Goal: Information Seeking & Learning: Learn about a topic

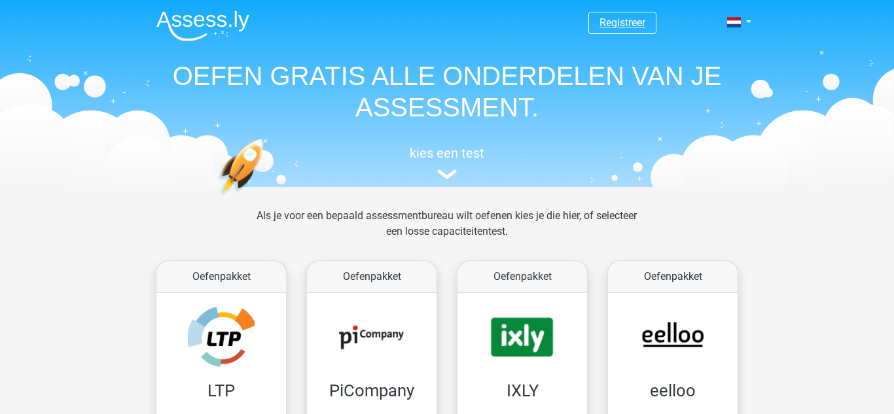
click at [612, 24] on link "Registreer" at bounding box center [622, 22] width 46 height 12
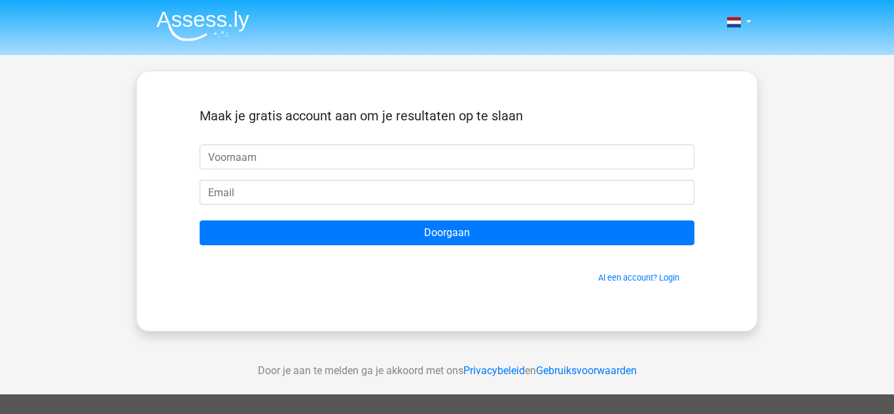
click at [392, 162] on input "text" at bounding box center [447, 157] width 494 height 25
type input "indy"
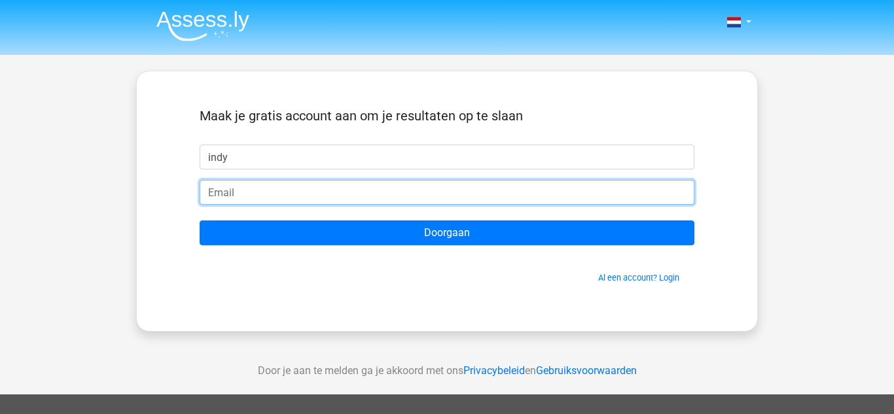
click at [351, 196] on input "email" at bounding box center [447, 192] width 494 height 25
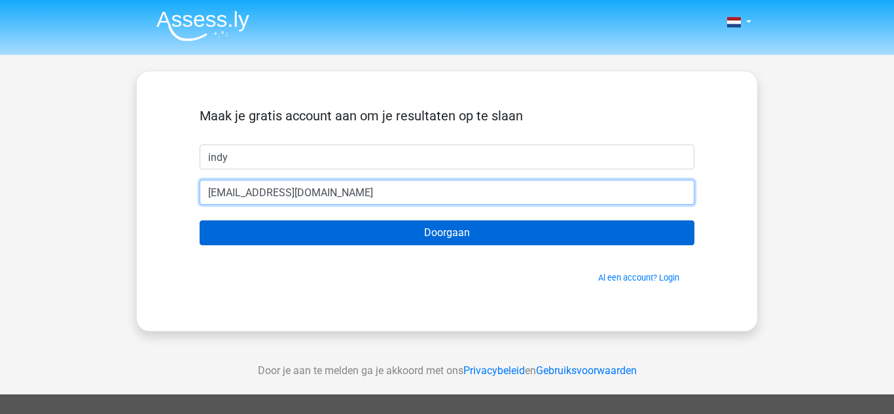
type input "[EMAIL_ADDRESS][DOMAIN_NAME]"
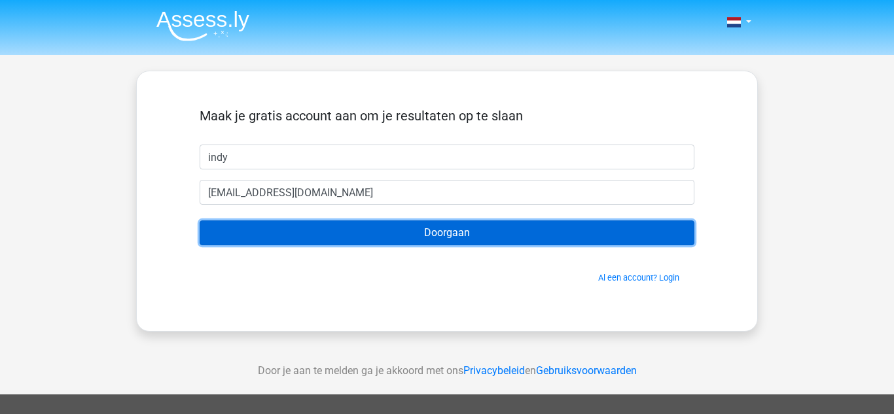
click at [448, 232] on input "Doorgaan" at bounding box center [447, 232] width 494 height 25
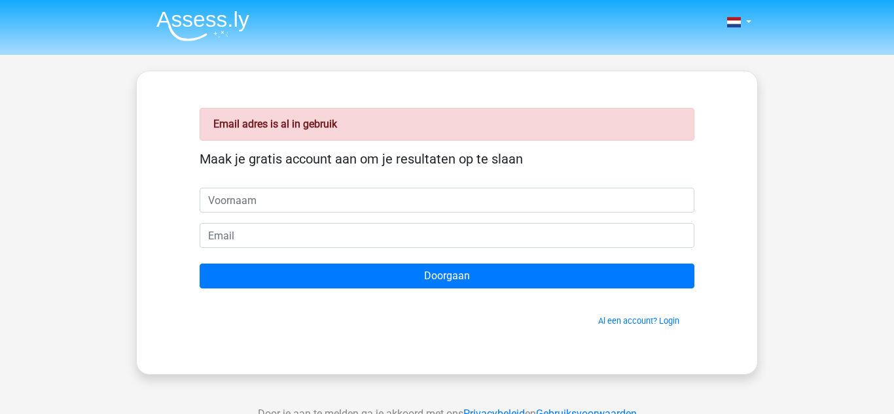
click at [676, 328] on div "Email adres is al in gebruik Maak je gratis account aan om je resultaten op te …" at bounding box center [446, 223] width 557 height 240
click at [666, 317] on link "Al een account? Login" at bounding box center [638, 321] width 81 height 10
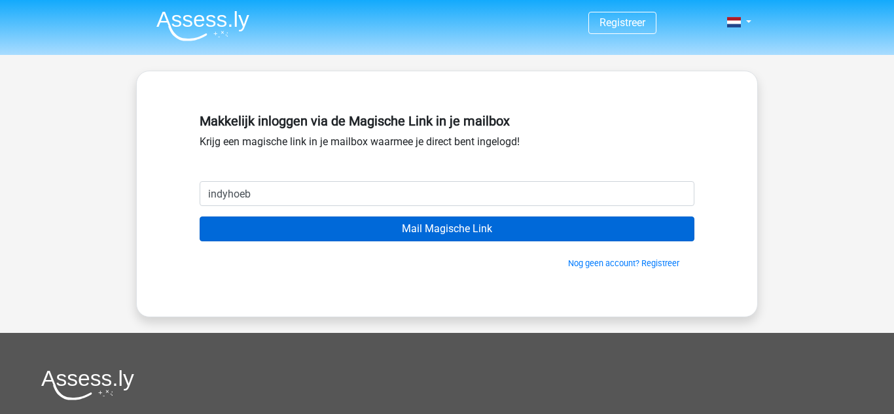
type input "indyhoeben1@gmail.com"
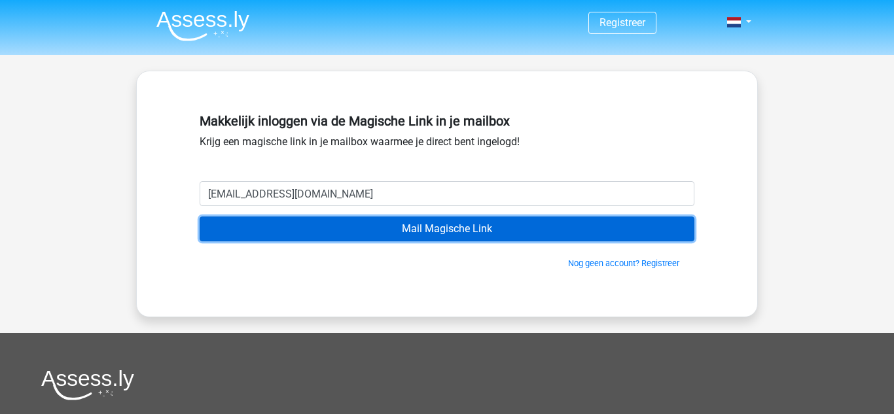
click at [339, 228] on input "Mail Magische Link" at bounding box center [447, 229] width 494 height 25
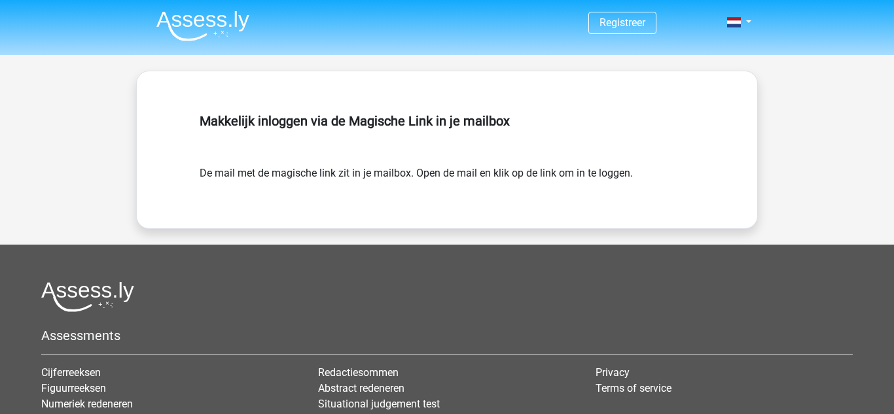
click at [318, 198] on div "Makkelijk inloggen via de Magische Link in je mailbox De mail met de magische l…" at bounding box center [446, 150] width 621 height 158
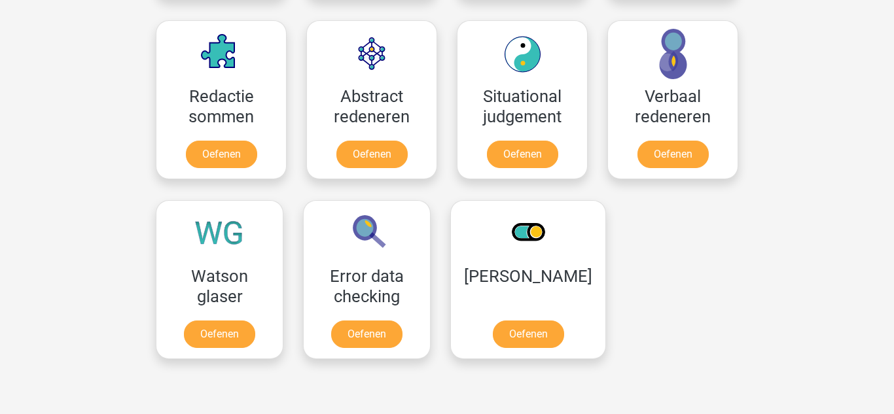
scroll to position [1047, 0]
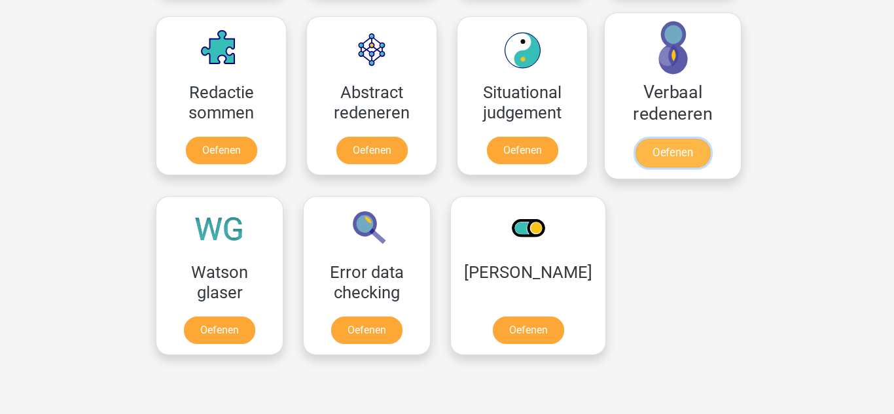
click at [706, 154] on link "Oefenen" at bounding box center [672, 153] width 75 height 29
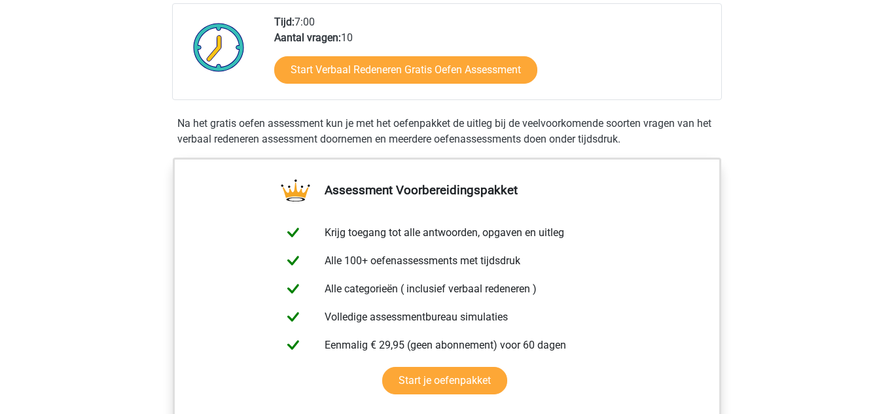
scroll to position [322, 0]
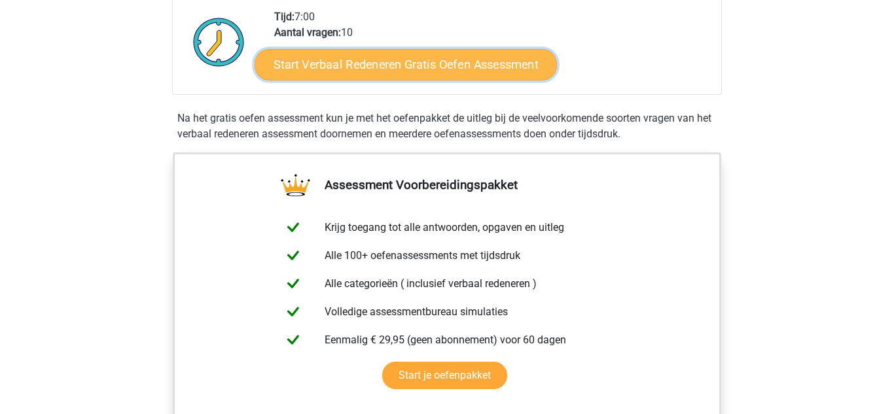
click at [371, 75] on link "Start Verbaal Redeneren Gratis Oefen Assessment" at bounding box center [405, 64] width 302 height 31
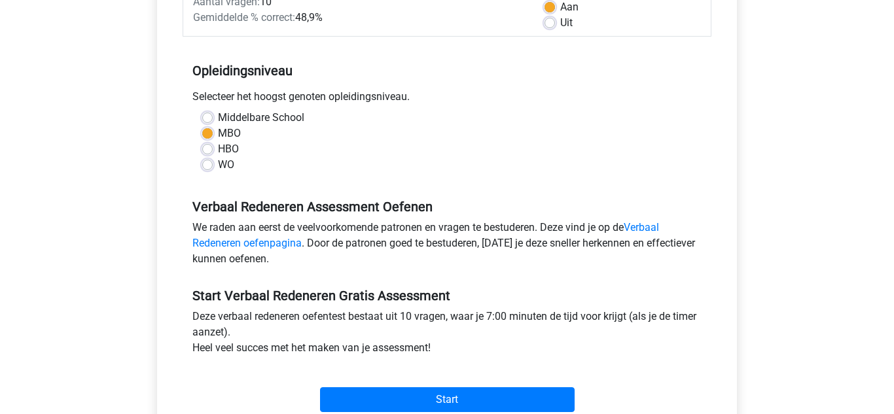
scroll to position [224, 0]
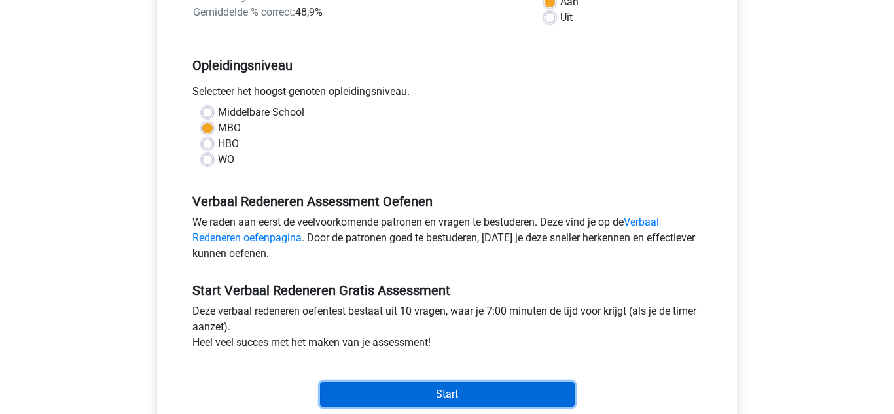
click at [534, 391] on input "Start" at bounding box center [447, 394] width 254 height 25
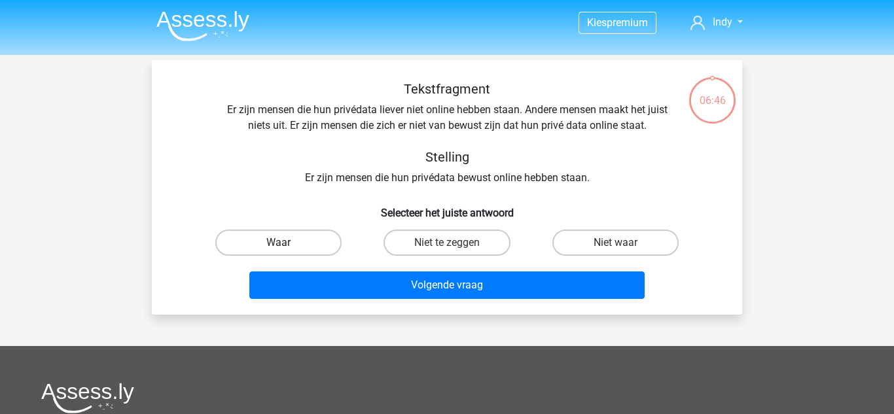
click at [308, 241] on label "Waar" at bounding box center [278, 243] width 126 height 26
click at [287, 243] on input "Waar" at bounding box center [283, 247] width 9 height 9
radio input "true"
click at [406, 303] on div "Volgende vraag" at bounding box center [446, 287] width 505 height 33
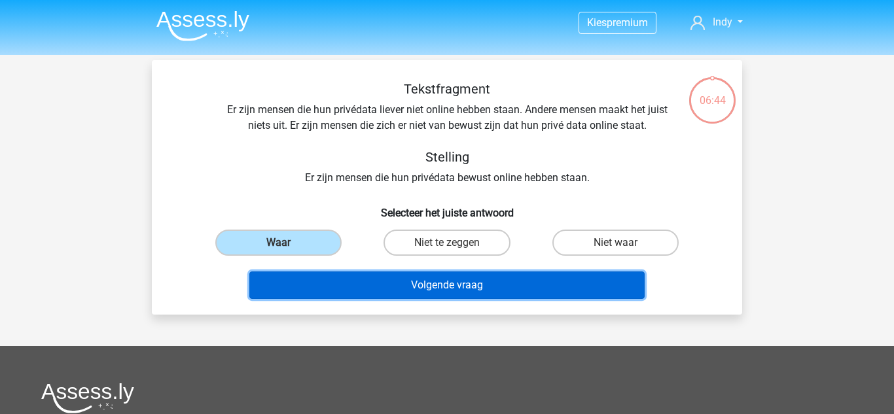
click at [413, 291] on button "Volgende vraag" at bounding box center [447, 284] width 396 height 27
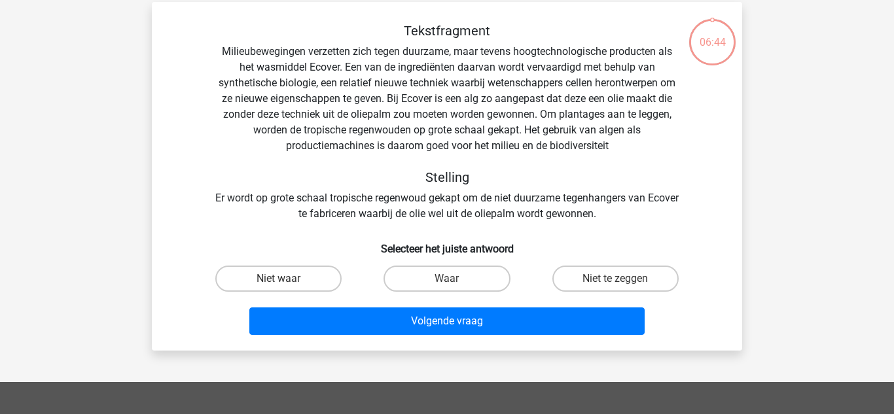
scroll to position [60, 0]
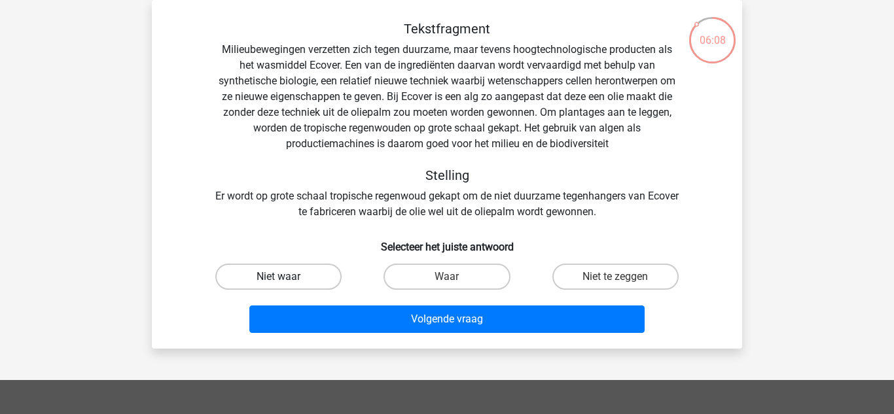
click at [322, 279] on label "Niet waar" at bounding box center [278, 277] width 126 height 26
click at [287, 279] on input "Niet waar" at bounding box center [283, 281] width 9 height 9
radio input "true"
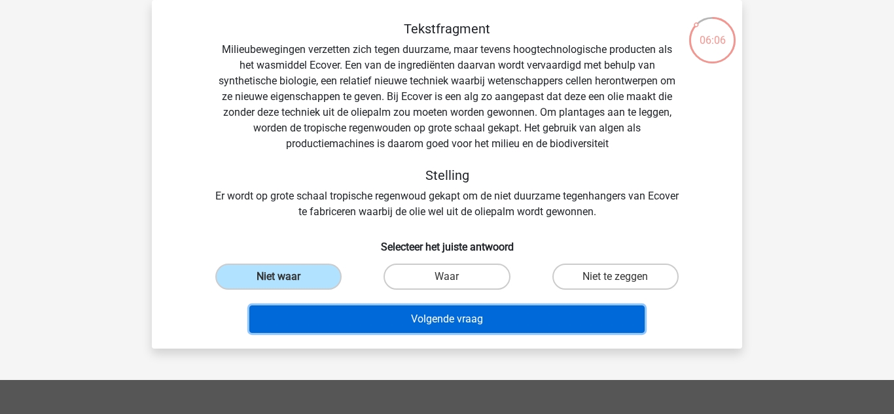
click at [372, 324] on button "Volgende vraag" at bounding box center [447, 318] width 396 height 27
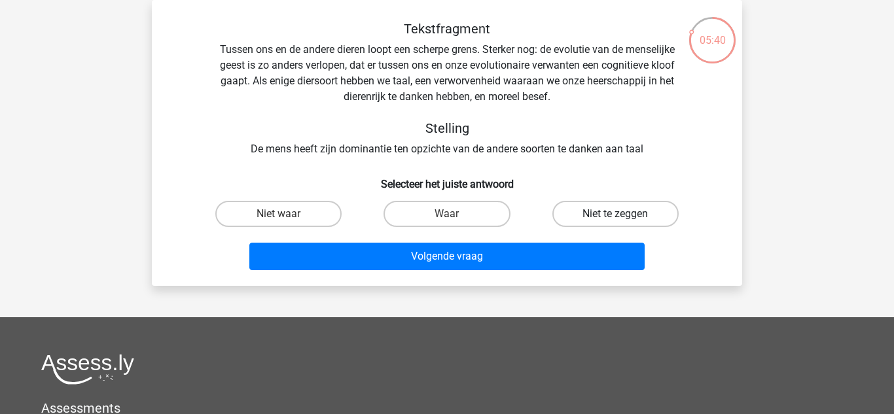
click at [635, 209] on label "Niet te zeggen" at bounding box center [615, 214] width 126 height 26
click at [623, 214] on input "Niet te zeggen" at bounding box center [619, 218] width 9 height 9
radio input "true"
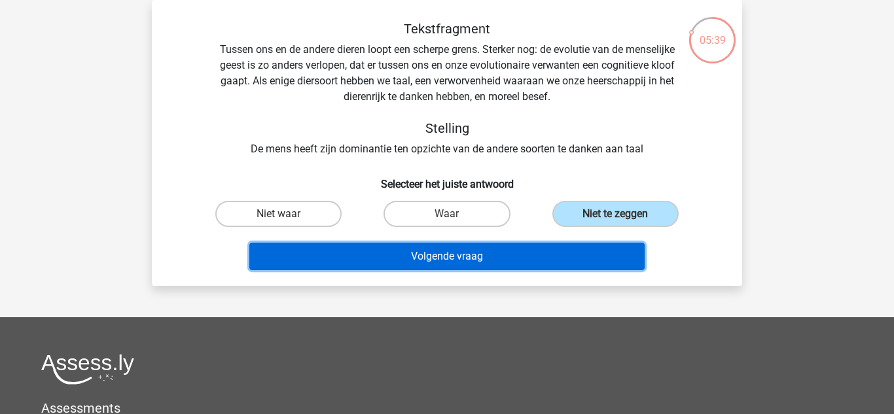
click at [610, 247] on button "Volgende vraag" at bounding box center [447, 256] width 396 height 27
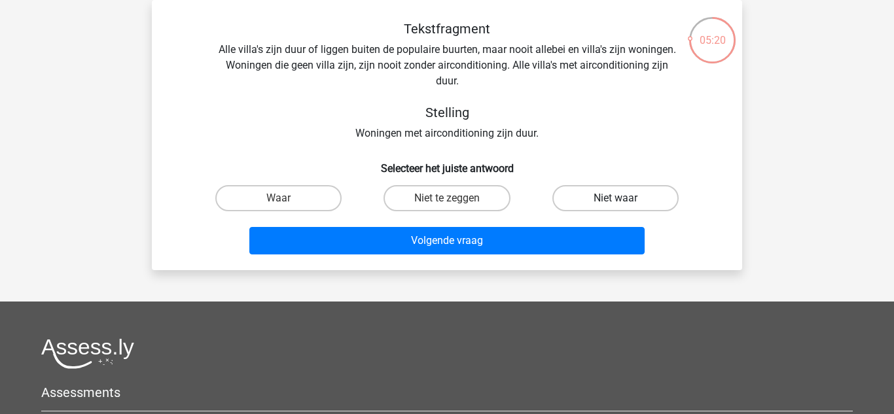
click at [564, 207] on label "Niet waar" at bounding box center [615, 198] width 126 height 26
click at [615, 207] on input "Niet waar" at bounding box center [619, 202] width 9 height 9
radio input "true"
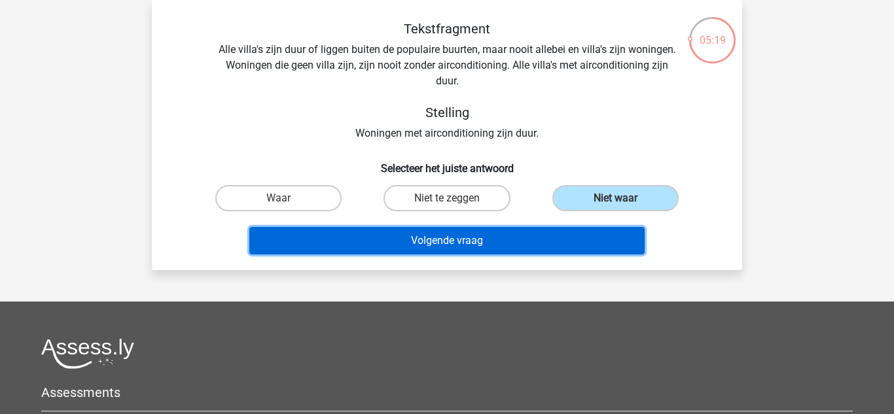
click at [562, 253] on button "Volgende vraag" at bounding box center [447, 240] width 396 height 27
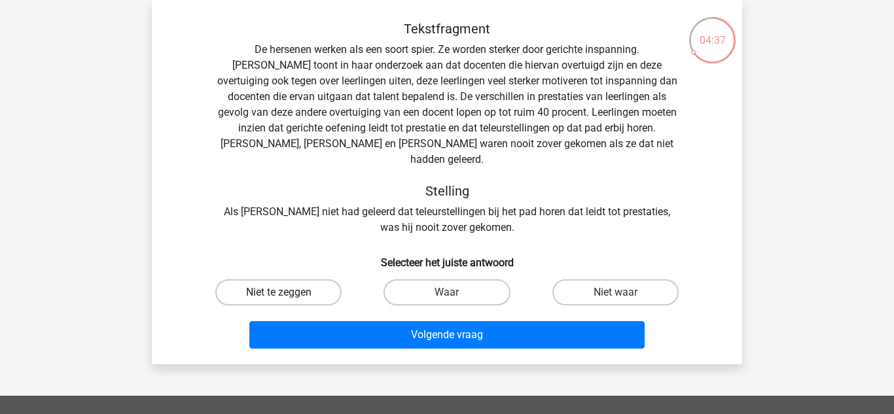
click at [220, 279] on label "Niet te zeggen" at bounding box center [278, 292] width 126 height 26
click at [279, 292] on input "Niet te zeggen" at bounding box center [283, 296] width 9 height 9
radio input "true"
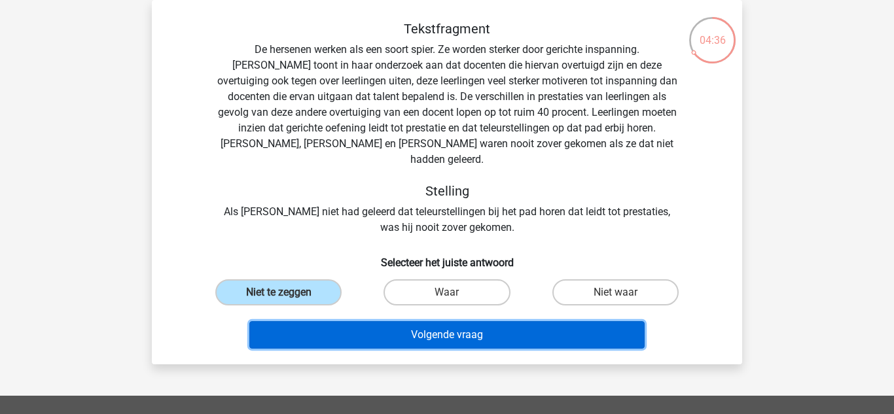
click at [268, 322] on button "Volgende vraag" at bounding box center [447, 334] width 396 height 27
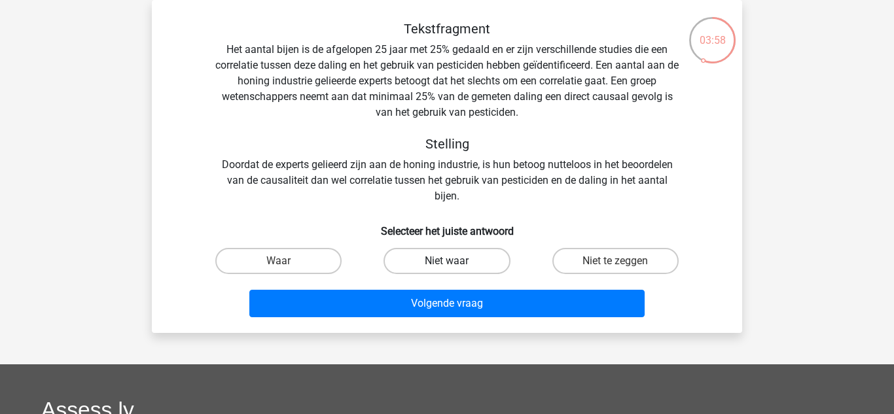
click at [473, 256] on label "Niet waar" at bounding box center [446, 261] width 126 height 26
click at [455, 261] on input "Niet waar" at bounding box center [451, 265] width 9 height 9
radio input "true"
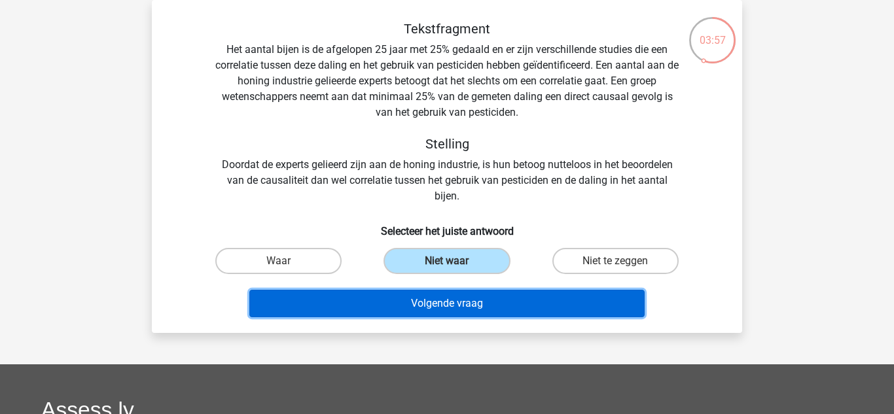
click at [489, 315] on button "Volgende vraag" at bounding box center [447, 303] width 396 height 27
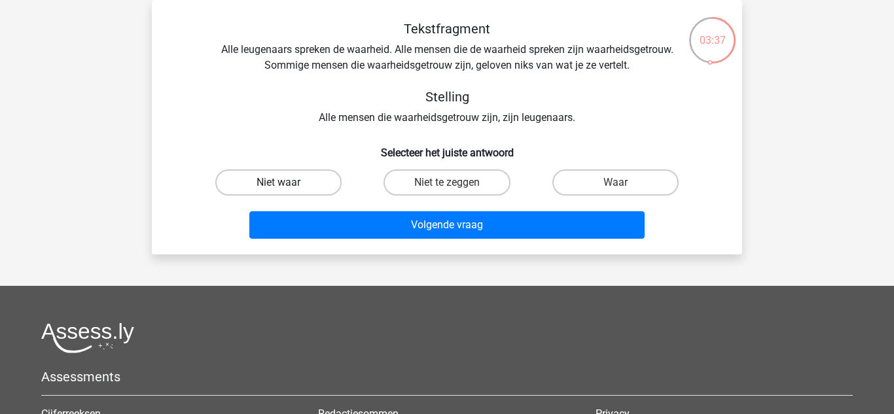
click at [329, 192] on label "Niet waar" at bounding box center [278, 182] width 126 height 26
click at [287, 191] on input "Niet waar" at bounding box center [283, 186] width 9 height 9
radio input "true"
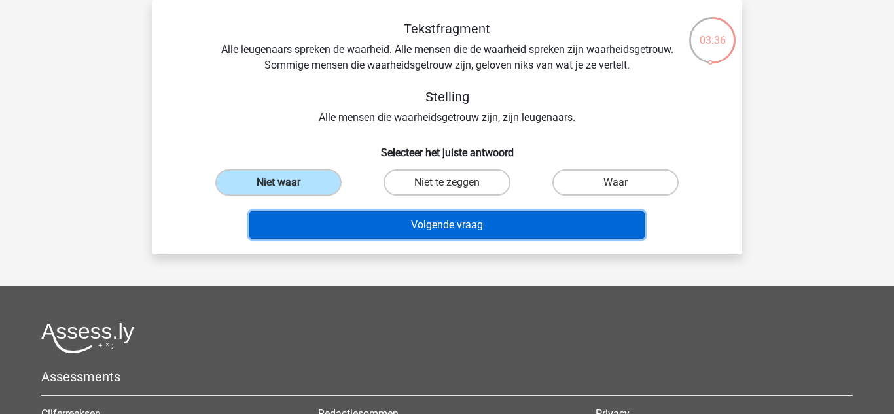
click at [345, 216] on button "Volgende vraag" at bounding box center [447, 224] width 396 height 27
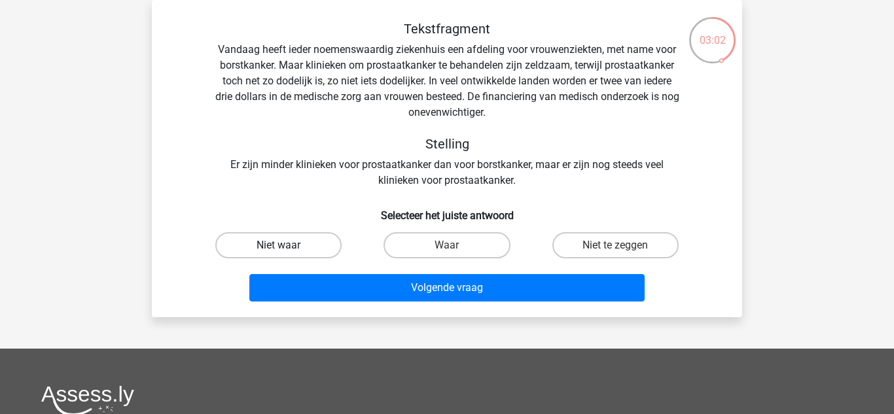
click at [326, 254] on label "Niet waar" at bounding box center [278, 245] width 126 height 26
click at [287, 254] on input "Niet waar" at bounding box center [283, 249] width 9 height 9
radio input "true"
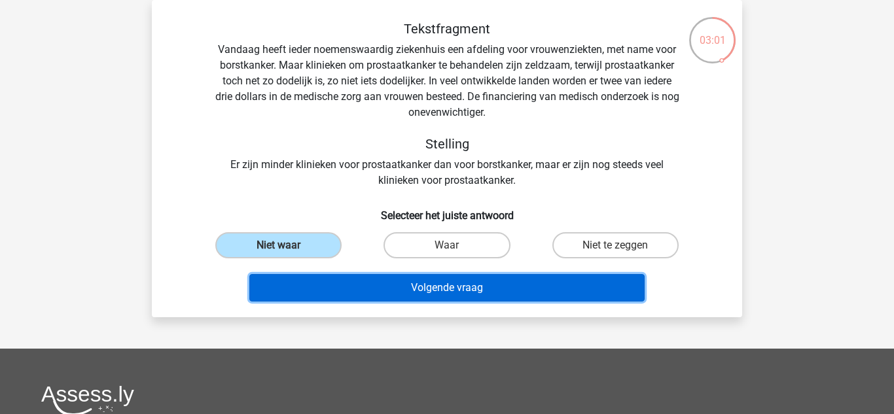
click at [451, 285] on button "Volgende vraag" at bounding box center [447, 287] width 396 height 27
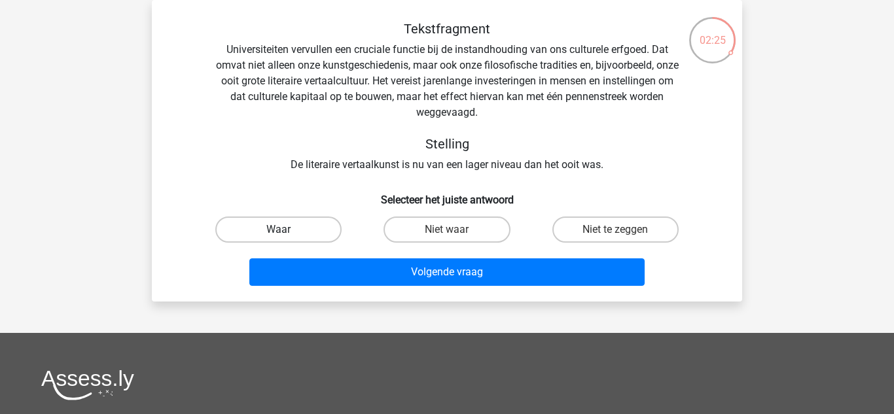
click at [323, 228] on label "Waar" at bounding box center [278, 230] width 126 height 26
click at [287, 230] on input "Waar" at bounding box center [283, 234] width 9 height 9
radio input "true"
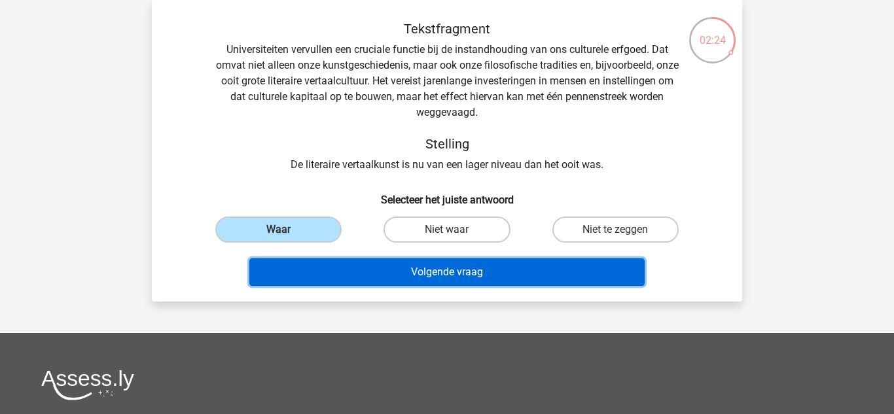
click at [332, 268] on button "Volgende vraag" at bounding box center [447, 271] width 396 height 27
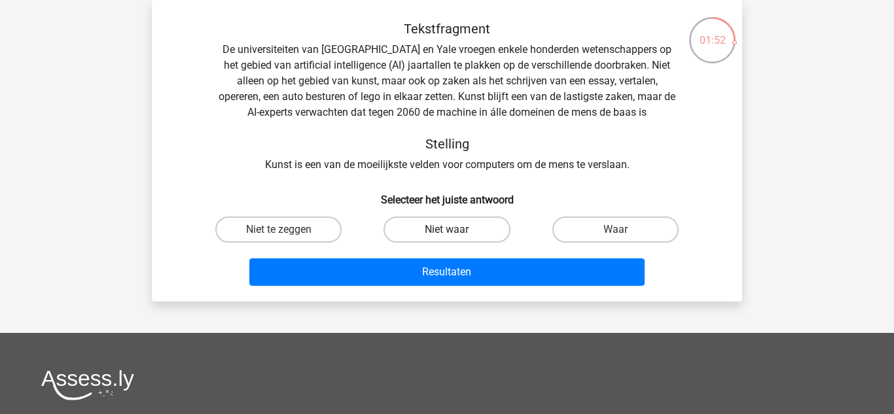
click at [402, 226] on label "Niet waar" at bounding box center [446, 230] width 126 height 26
click at [447, 230] on input "Niet waar" at bounding box center [451, 234] width 9 height 9
radio input "true"
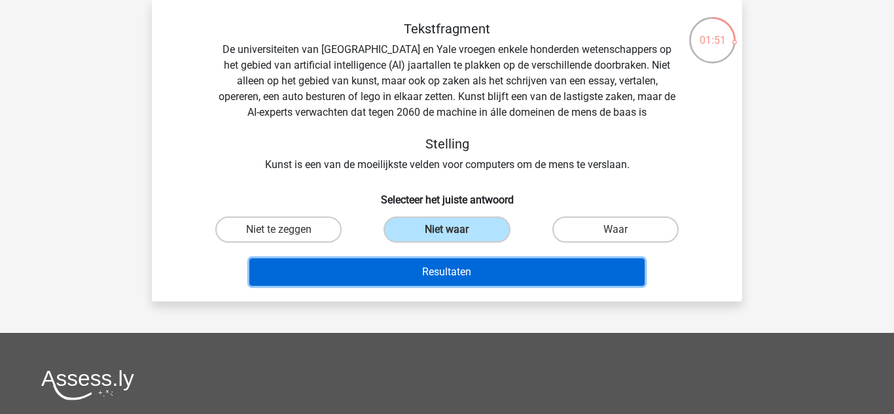
click at [394, 279] on button "Resultaten" at bounding box center [447, 271] width 396 height 27
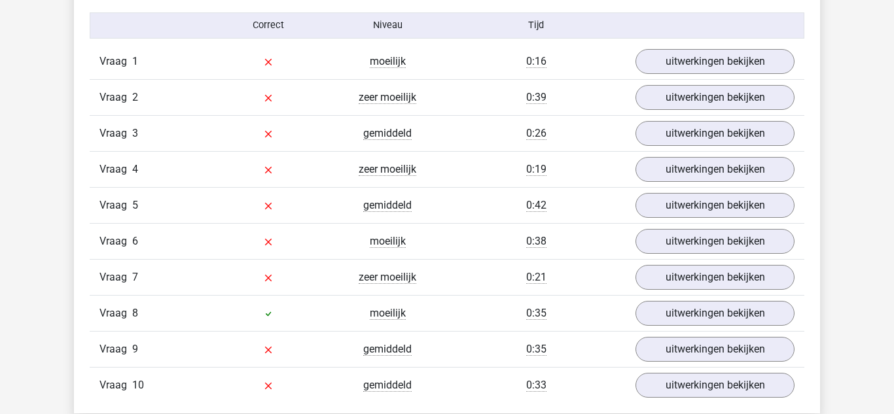
scroll to position [1080, 0]
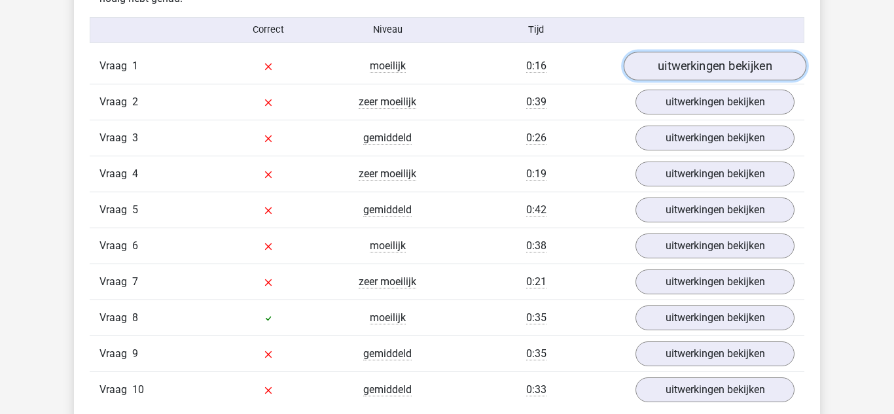
click at [642, 62] on link "uitwerkingen bekijken" at bounding box center [714, 66] width 182 height 29
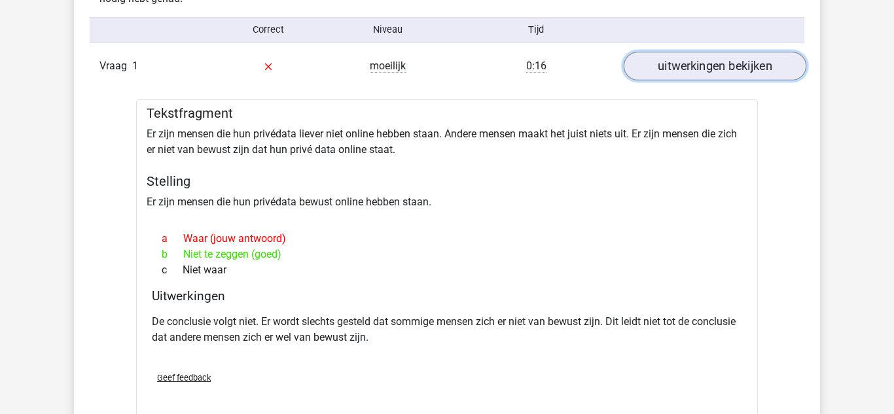
click at [724, 72] on link "uitwerkingen bekijken" at bounding box center [714, 66] width 182 height 29
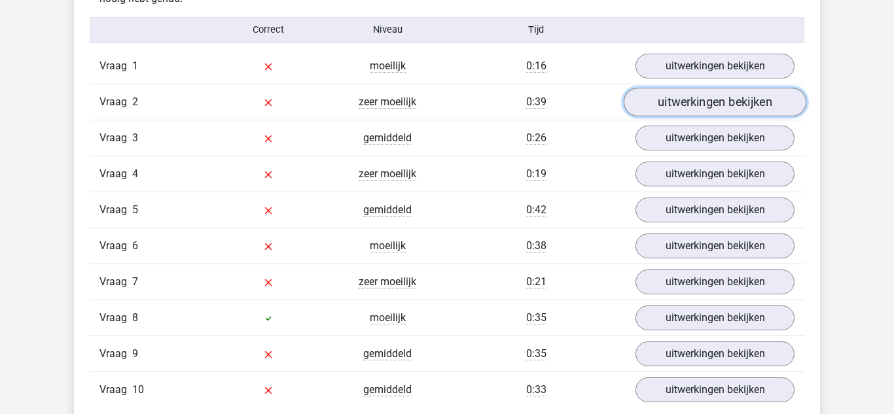
click at [725, 96] on link "uitwerkingen bekijken" at bounding box center [714, 102] width 182 height 29
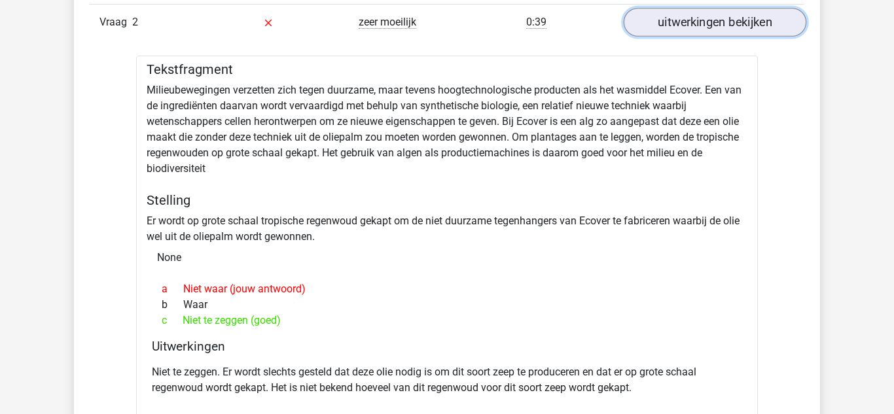
scroll to position [1155, 0]
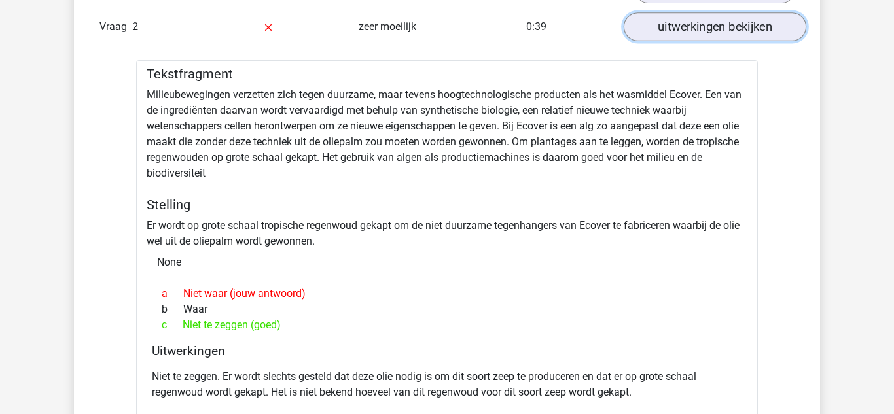
click at [767, 24] on link "uitwerkingen bekijken" at bounding box center [714, 26] width 182 height 29
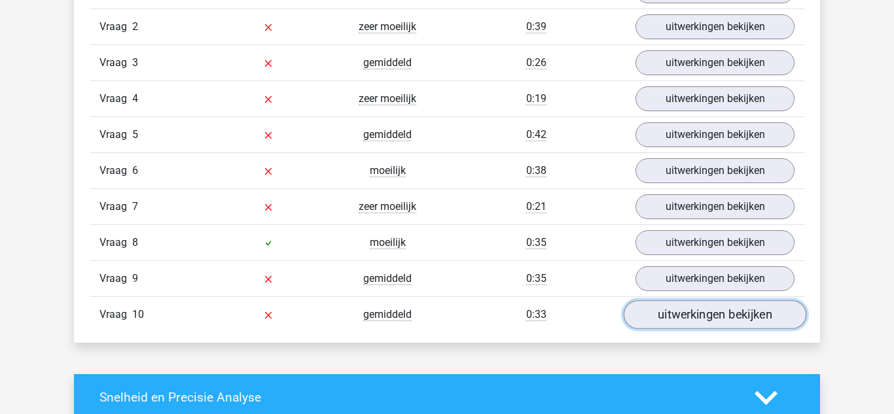
click at [699, 309] on link "uitwerkingen bekijken" at bounding box center [714, 314] width 182 height 29
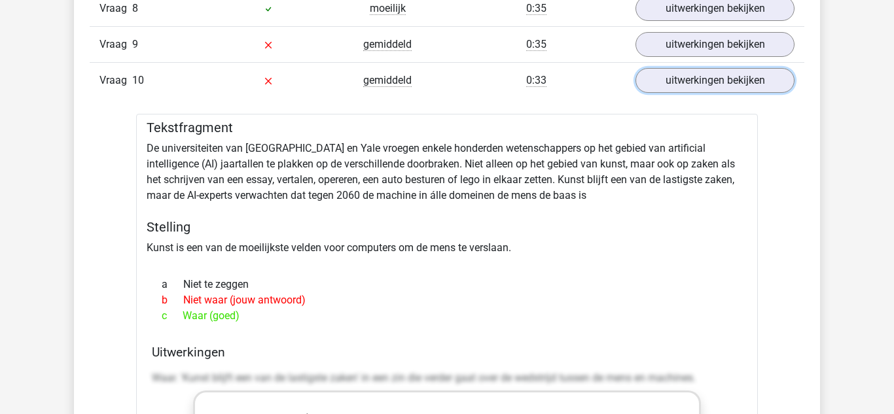
scroll to position [1281, 0]
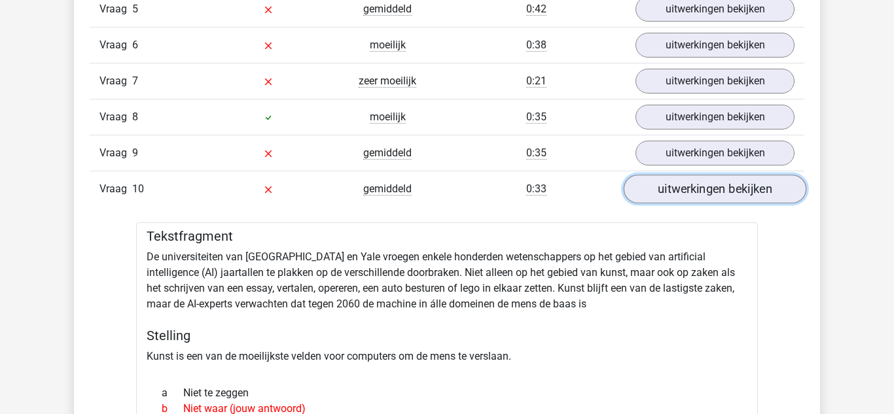
click at [791, 184] on link "uitwerkingen bekijken" at bounding box center [714, 189] width 182 height 29
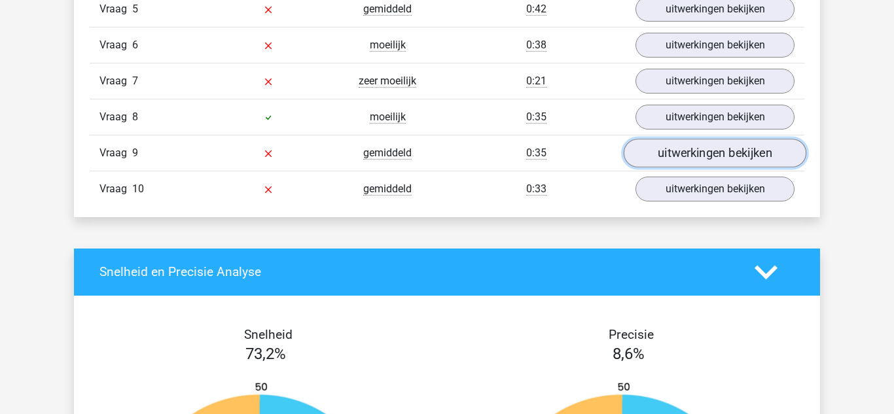
click at [761, 152] on link "uitwerkingen bekijken" at bounding box center [714, 153] width 182 height 29
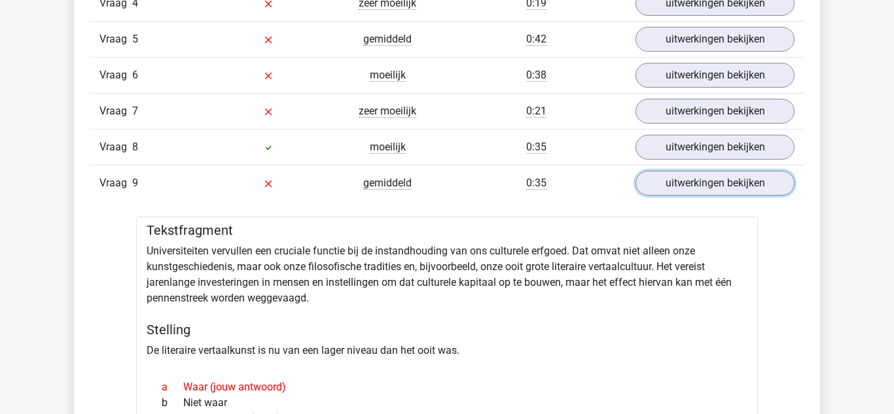
scroll to position [1245, 0]
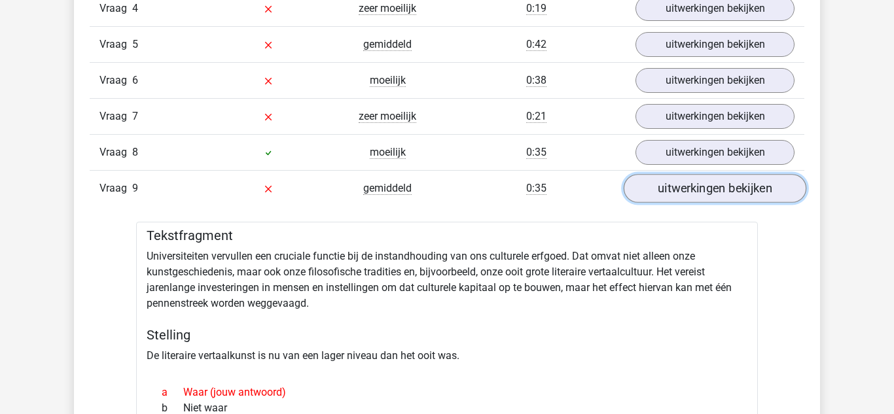
click at [765, 198] on link "uitwerkingen bekijken" at bounding box center [714, 188] width 182 height 29
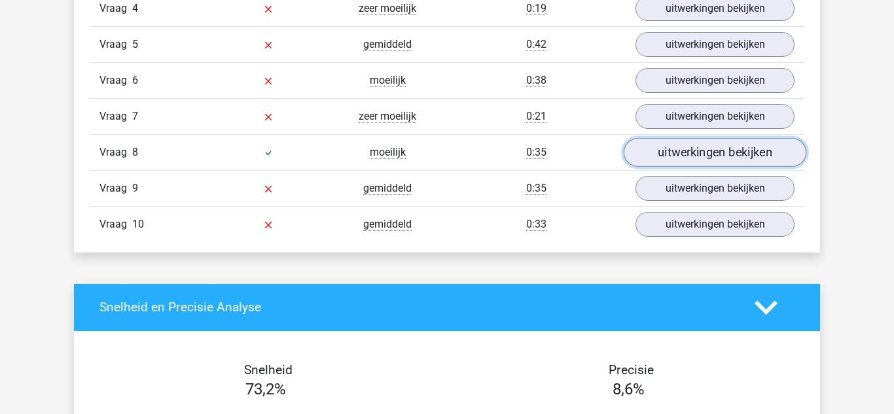
click at [758, 147] on link "uitwerkingen bekijken" at bounding box center [714, 152] width 182 height 29
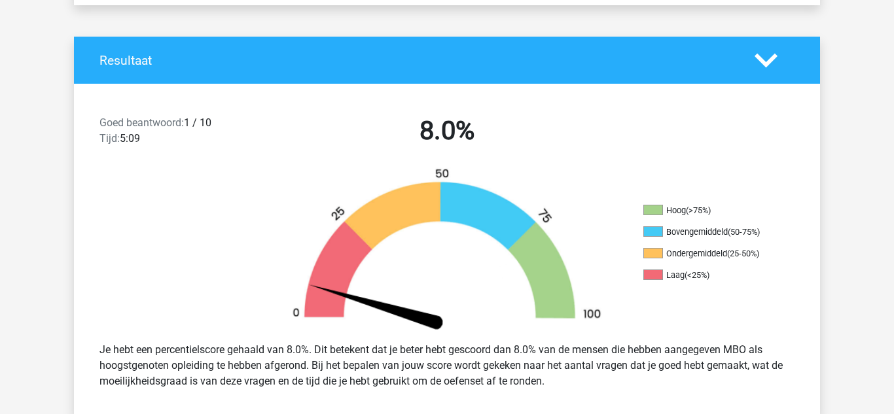
scroll to position [0, 0]
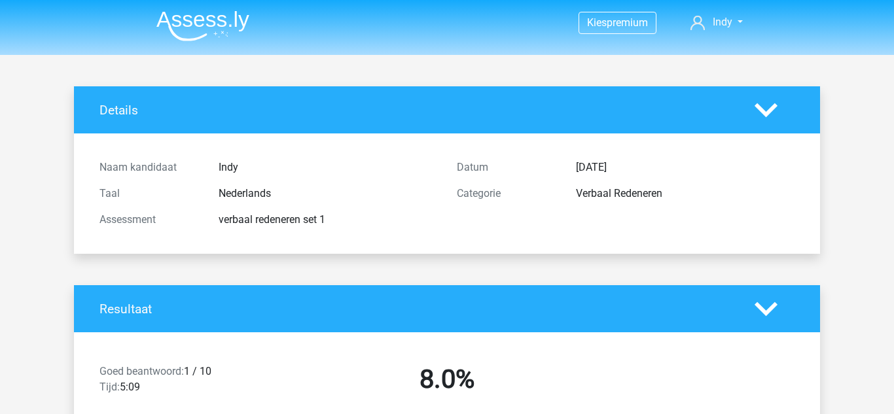
click at [188, 27] on img at bounding box center [202, 25] width 93 height 31
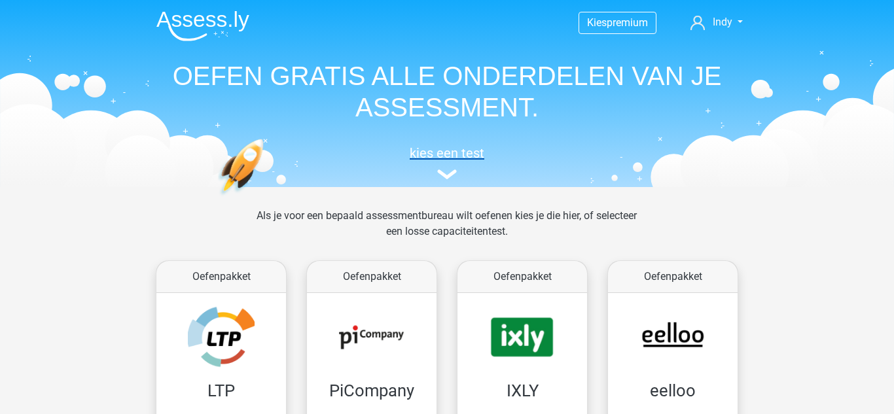
click at [468, 147] on h5 "kies een test" at bounding box center [447, 153] width 602 height 16
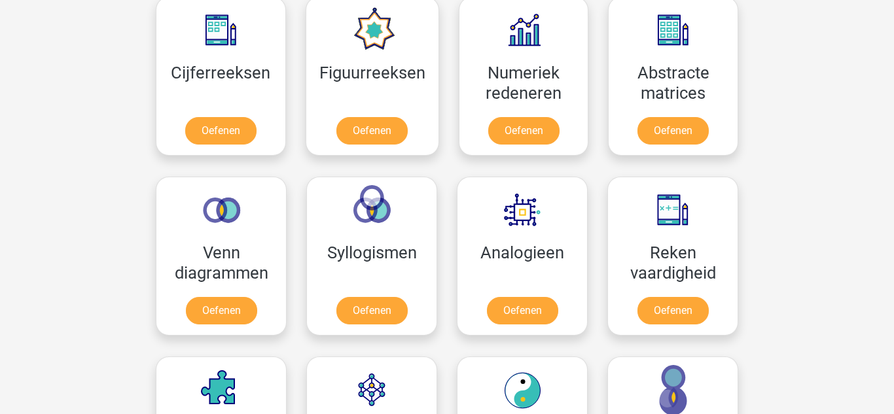
scroll to position [620, 0]
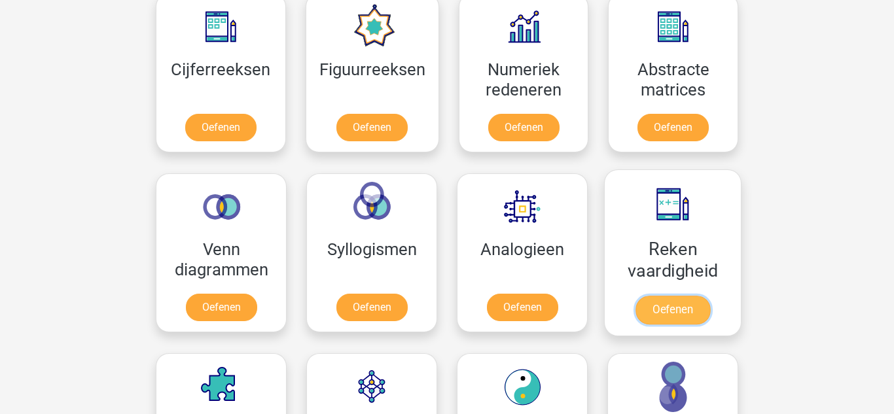
click at [660, 311] on link "Oefenen" at bounding box center [672, 310] width 75 height 29
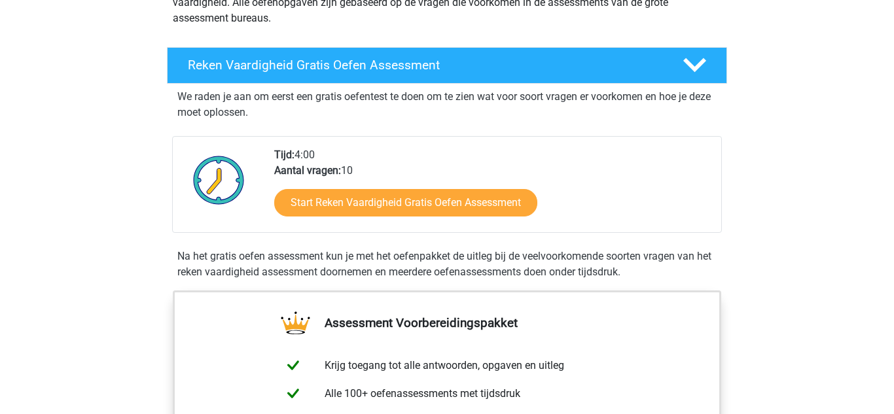
scroll to position [222, 0]
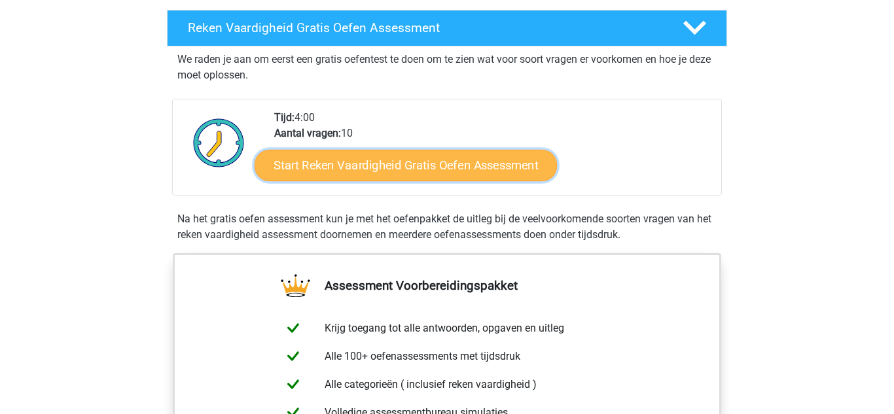
click at [462, 177] on link "Start Reken Vaardigheid Gratis Oefen Assessment" at bounding box center [405, 164] width 302 height 31
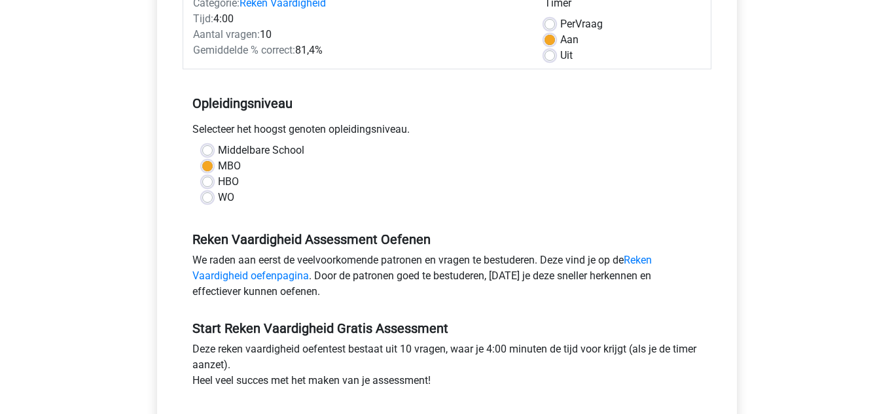
scroll to position [232, 0]
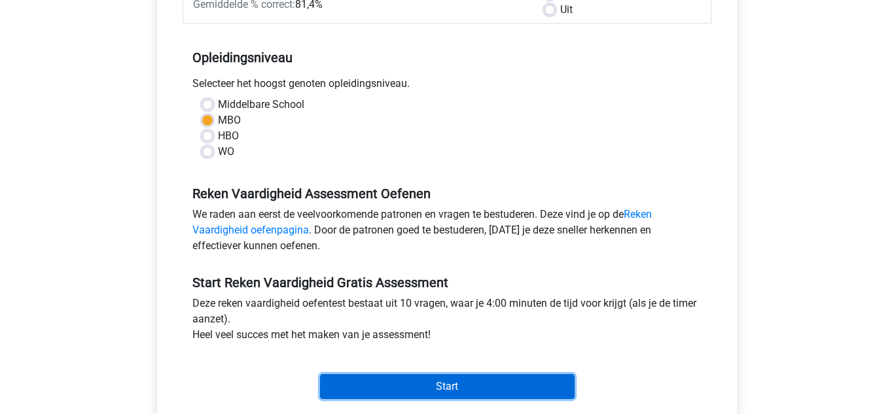
click at [511, 394] on input "Start" at bounding box center [447, 386] width 254 height 25
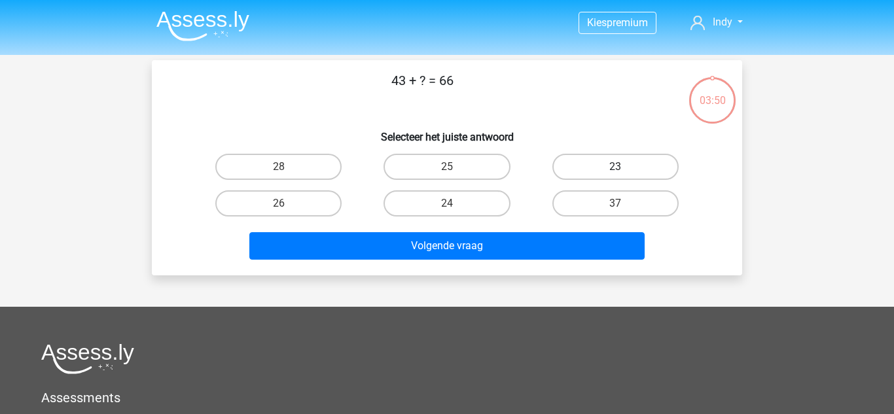
click at [608, 158] on label "23" at bounding box center [615, 167] width 126 height 26
click at [615, 167] on input "23" at bounding box center [619, 171] width 9 height 9
radio input "true"
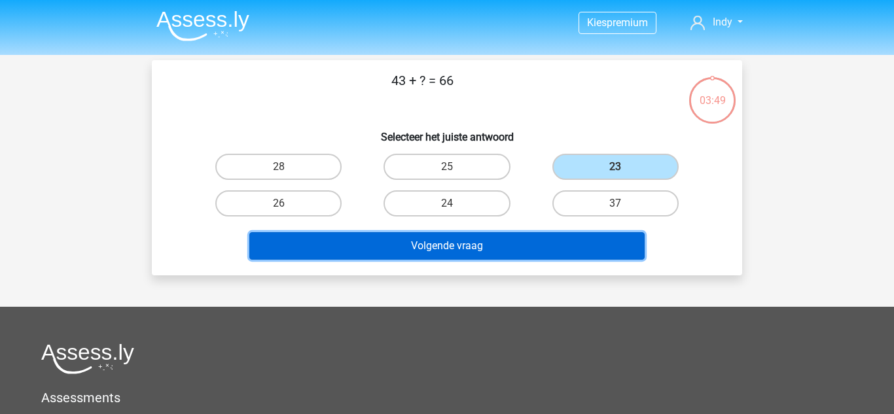
click at [604, 249] on button "Volgende vraag" at bounding box center [447, 245] width 396 height 27
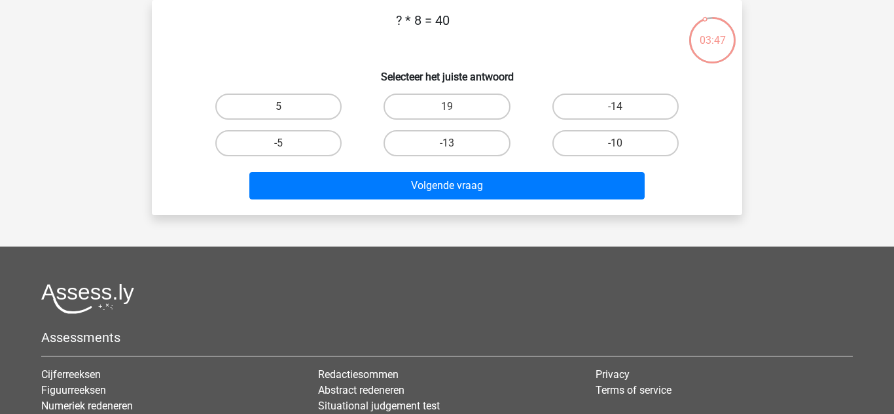
scroll to position [1, 0]
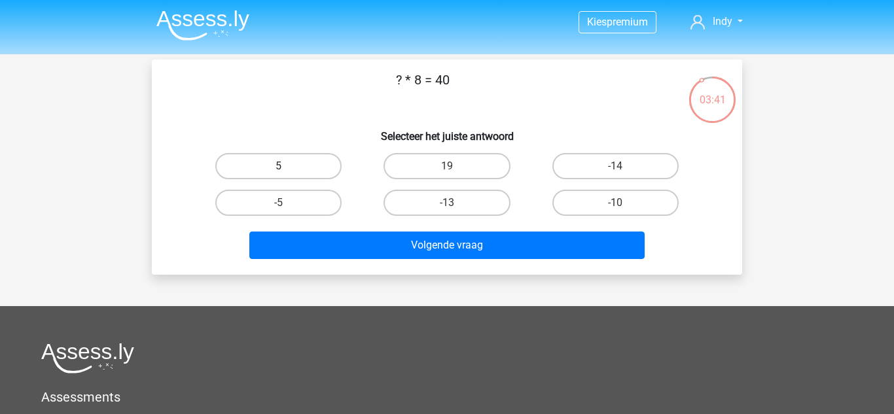
click at [321, 156] on label "5" at bounding box center [278, 166] width 126 height 26
click at [287, 166] on input "5" at bounding box center [283, 170] width 9 height 9
radio input "true"
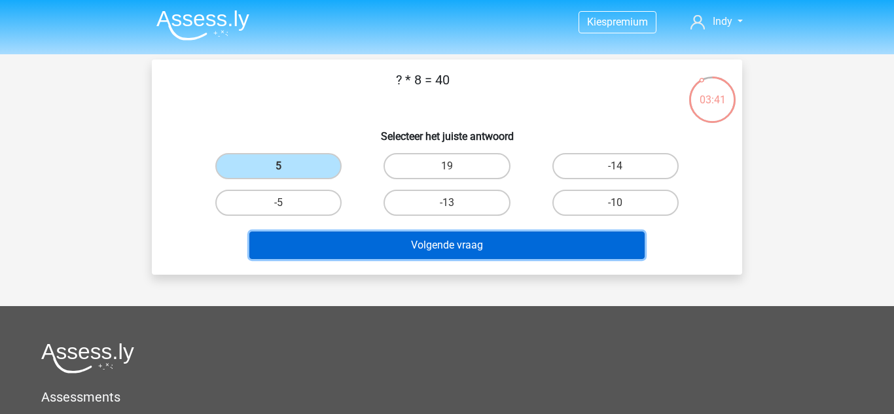
click at [379, 243] on button "Volgende vraag" at bounding box center [447, 245] width 396 height 27
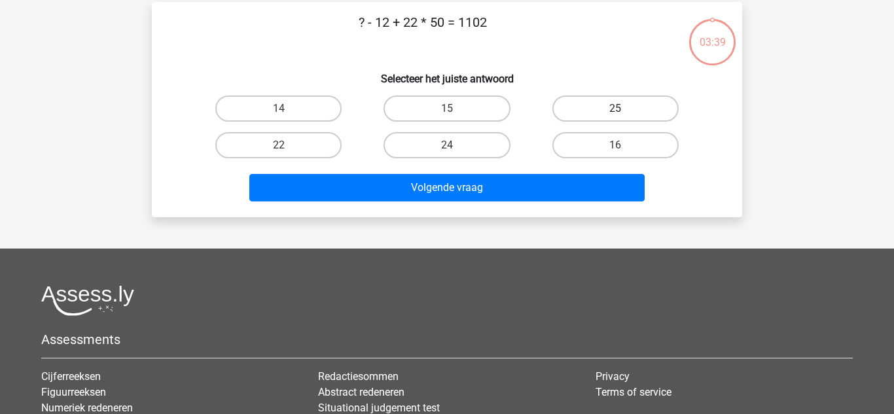
scroll to position [60, 0]
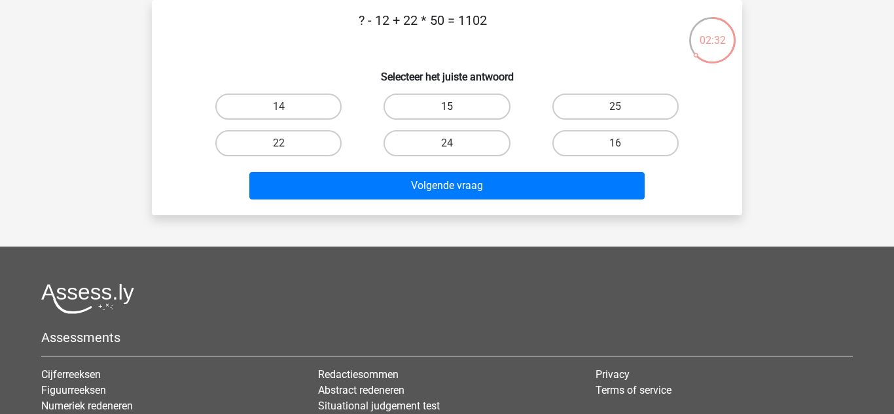
click at [404, 106] on label "15" at bounding box center [446, 107] width 126 height 26
click at [447, 107] on input "15" at bounding box center [451, 111] width 9 height 9
radio input "true"
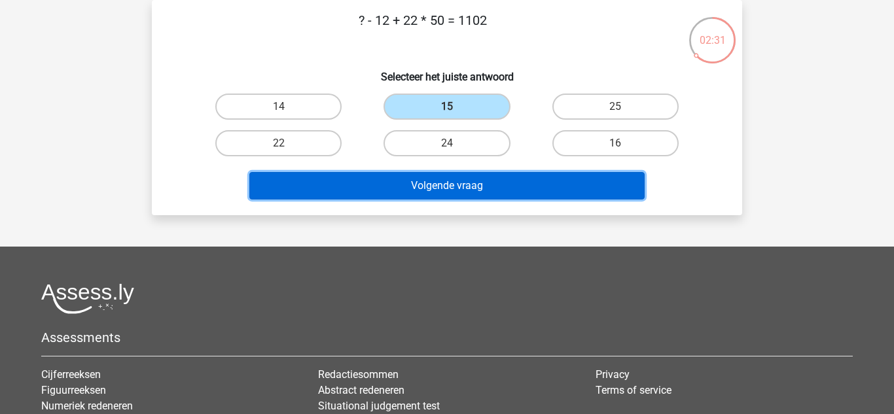
click at [422, 179] on button "Volgende vraag" at bounding box center [447, 185] width 396 height 27
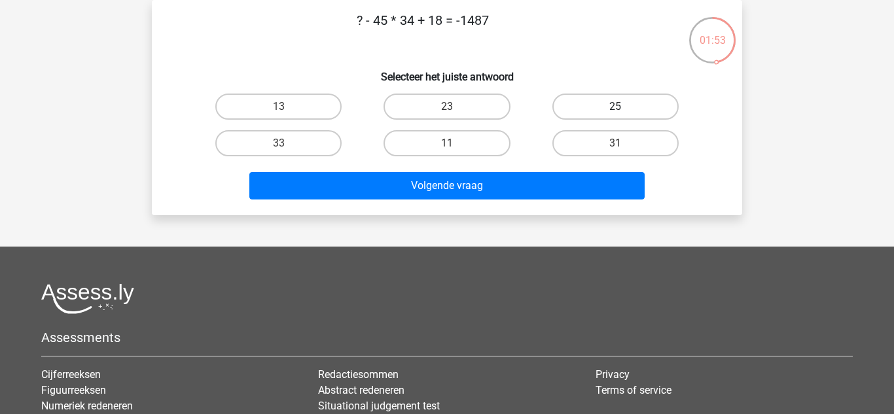
click at [599, 99] on label "25" at bounding box center [615, 107] width 126 height 26
click at [615, 107] on input "25" at bounding box center [619, 111] width 9 height 9
radio input "true"
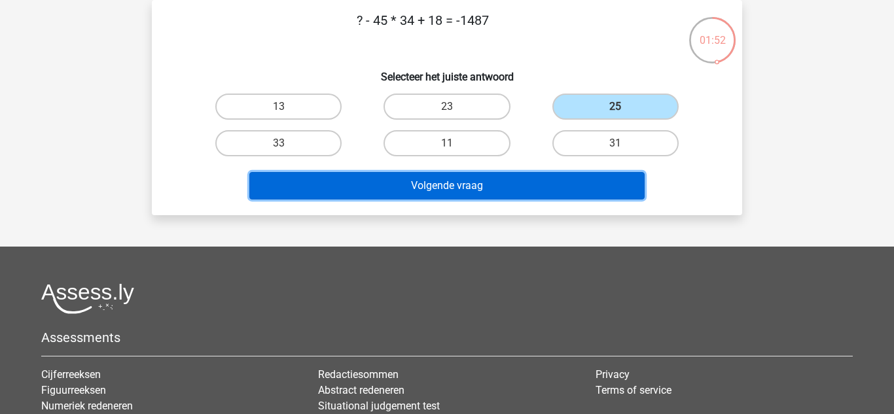
click at [536, 193] on button "Volgende vraag" at bounding box center [447, 185] width 396 height 27
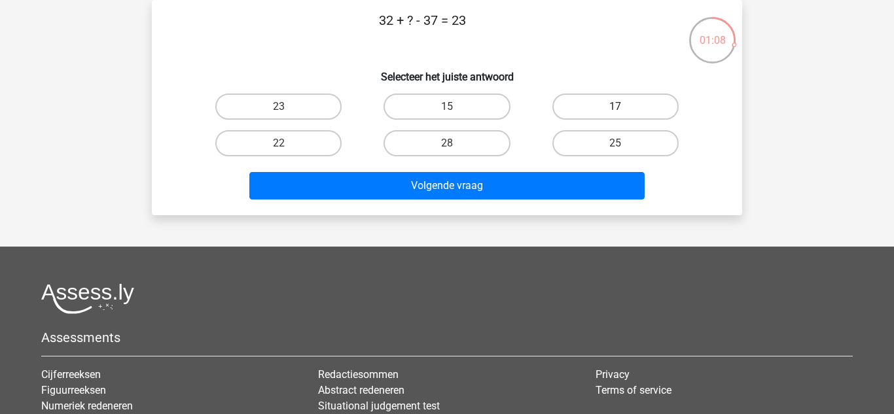
click at [654, 103] on label "17" at bounding box center [615, 107] width 126 height 26
click at [623, 107] on input "17" at bounding box center [619, 111] width 9 height 9
radio input "true"
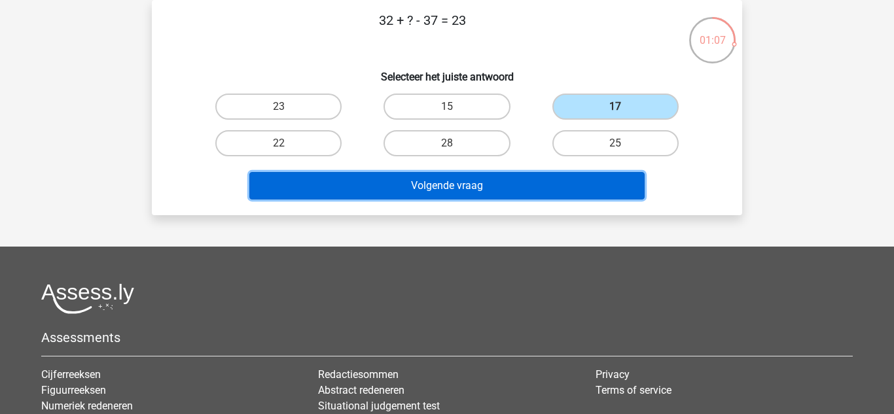
click at [580, 191] on button "Volgende vraag" at bounding box center [447, 185] width 396 height 27
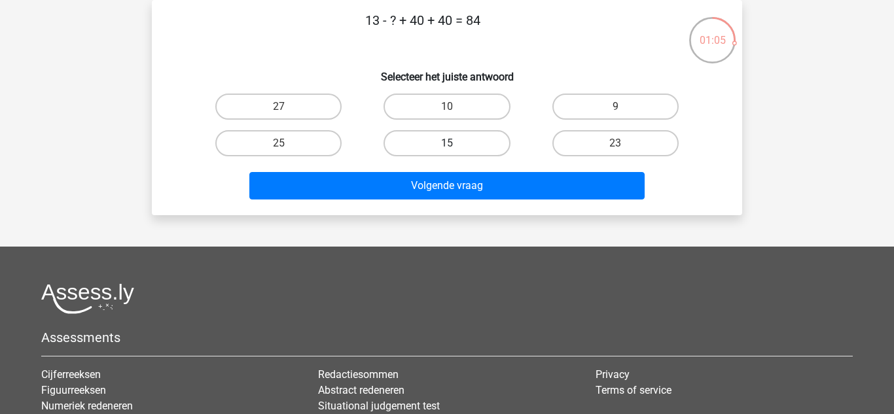
click at [493, 145] on label "15" at bounding box center [446, 143] width 126 height 26
click at [455, 145] on input "15" at bounding box center [451, 147] width 9 height 9
radio input "true"
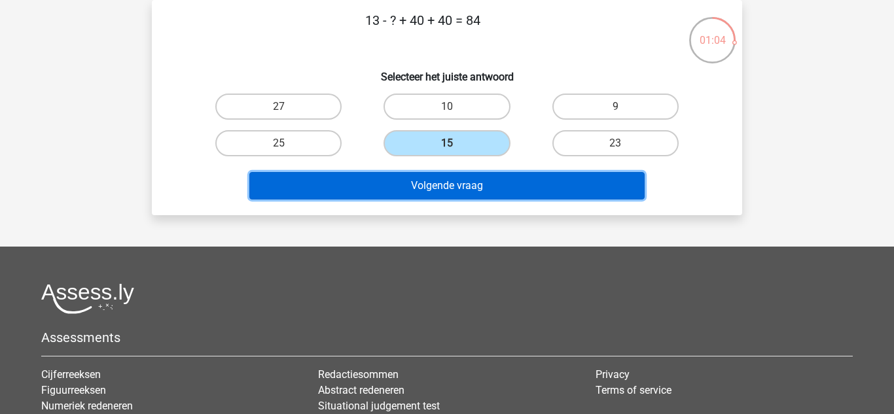
click at [506, 189] on button "Volgende vraag" at bounding box center [447, 185] width 396 height 27
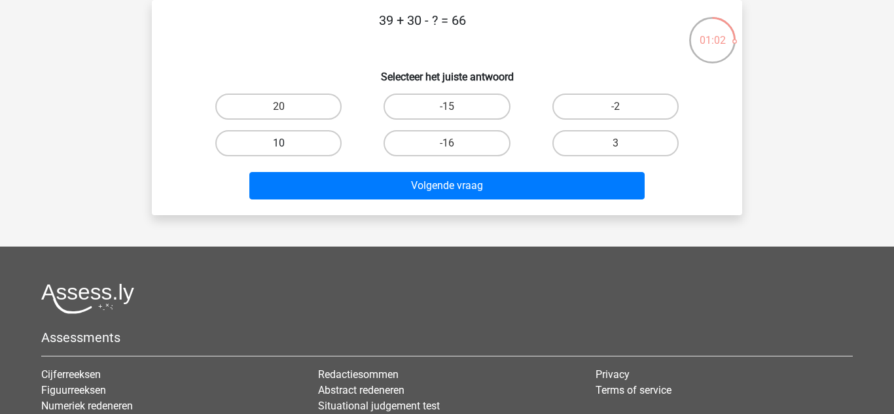
click at [330, 144] on label "10" at bounding box center [278, 143] width 126 height 26
click at [287, 144] on input "10" at bounding box center [283, 147] width 9 height 9
radio input "true"
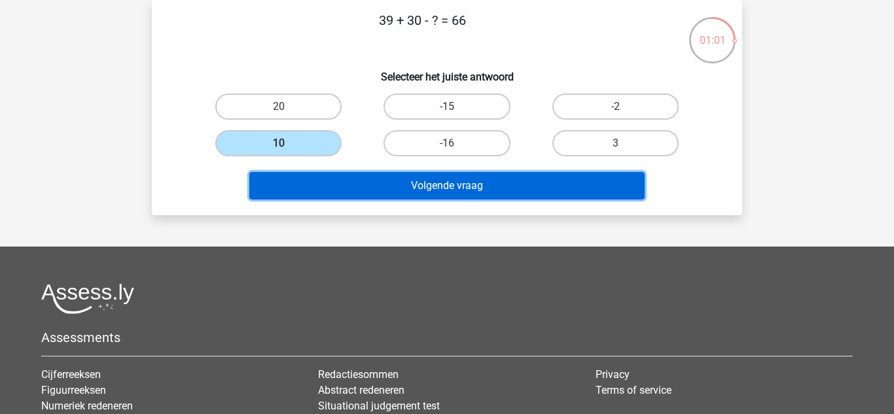
click at [423, 193] on button "Volgende vraag" at bounding box center [447, 185] width 396 height 27
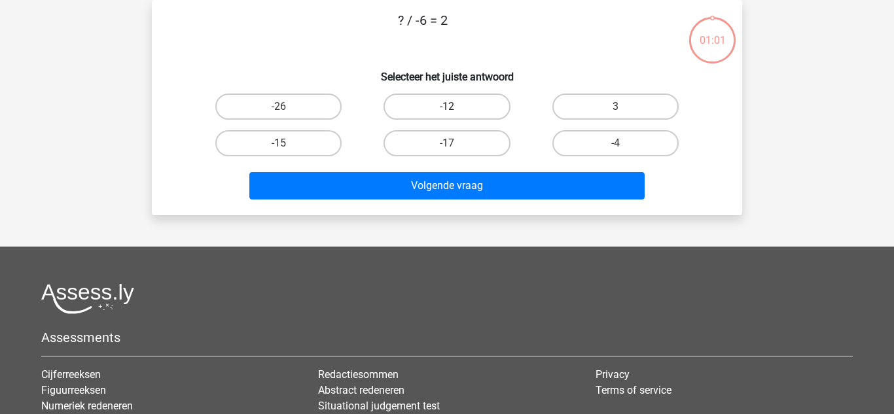
click at [479, 116] on label "-12" at bounding box center [446, 107] width 126 height 26
click at [455, 115] on input "-12" at bounding box center [451, 111] width 9 height 9
radio input "true"
click at [500, 201] on div "Volgende vraag" at bounding box center [446, 188] width 505 height 33
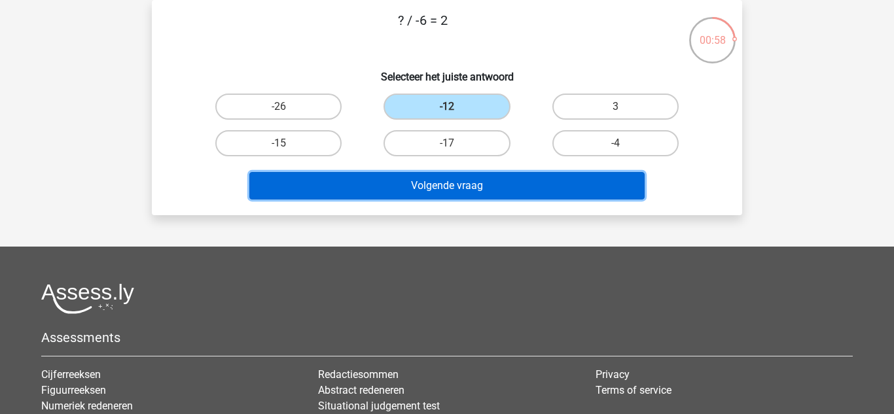
click at [499, 197] on button "Volgende vraag" at bounding box center [447, 185] width 396 height 27
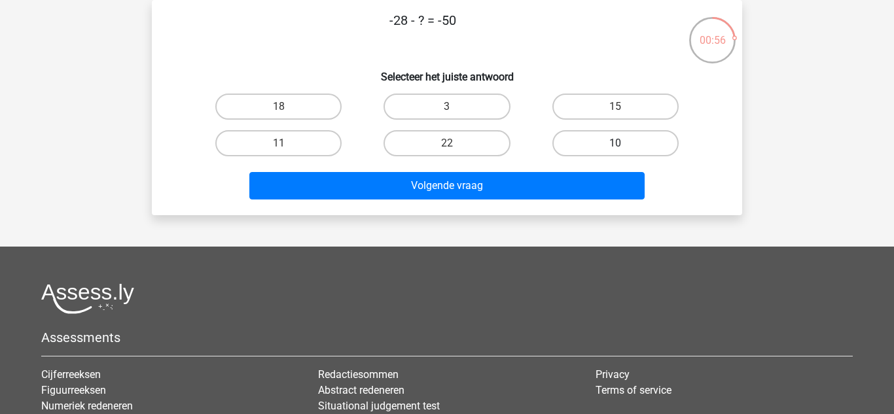
click at [649, 143] on label "10" at bounding box center [615, 143] width 126 height 26
click at [623, 143] on input "10" at bounding box center [619, 147] width 9 height 9
radio input "true"
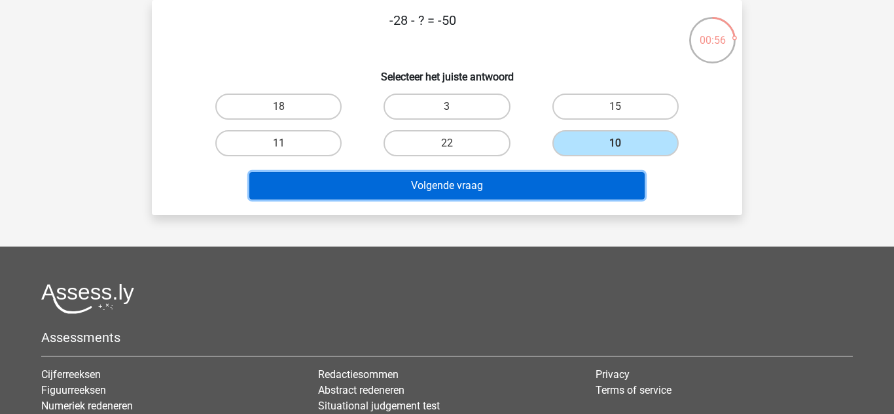
click at [606, 186] on button "Volgende vraag" at bounding box center [447, 185] width 396 height 27
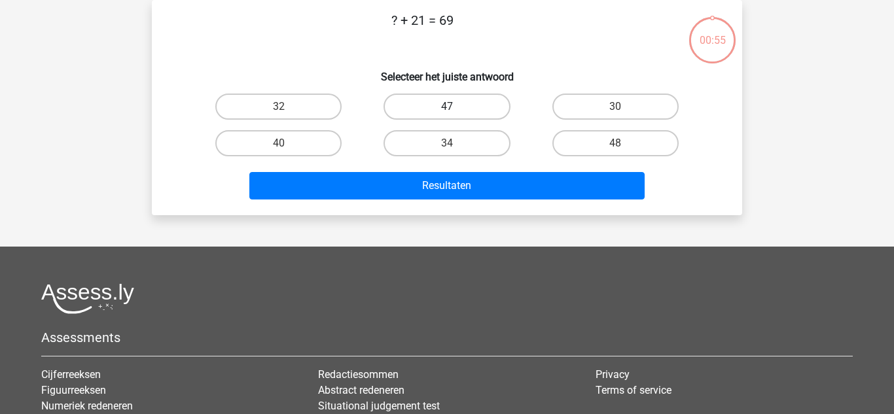
click at [440, 108] on label "47" at bounding box center [446, 107] width 126 height 26
click at [447, 108] on input "47" at bounding box center [451, 111] width 9 height 9
radio input "true"
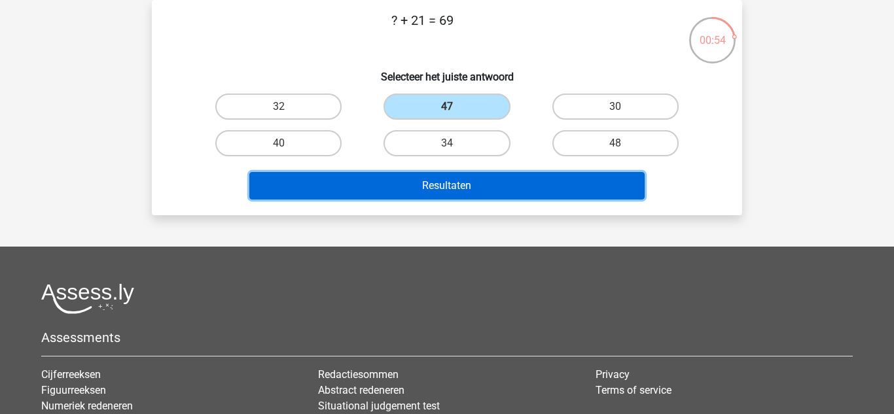
click at [449, 183] on button "Resultaten" at bounding box center [447, 185] width 396 height 27
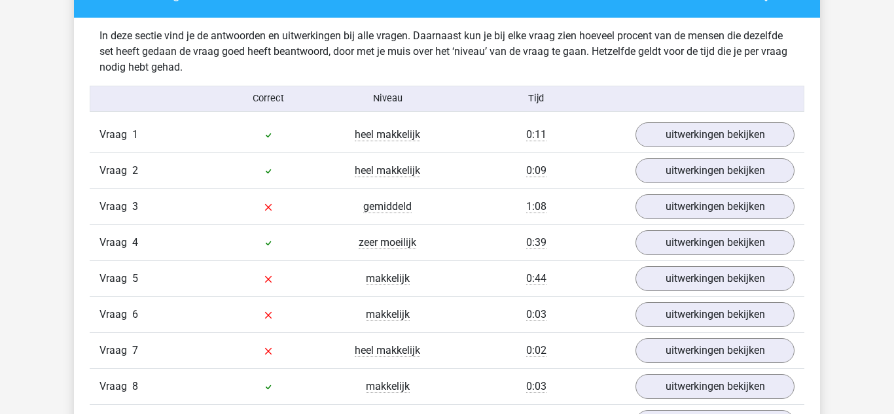
scroll to position [1020, 0]
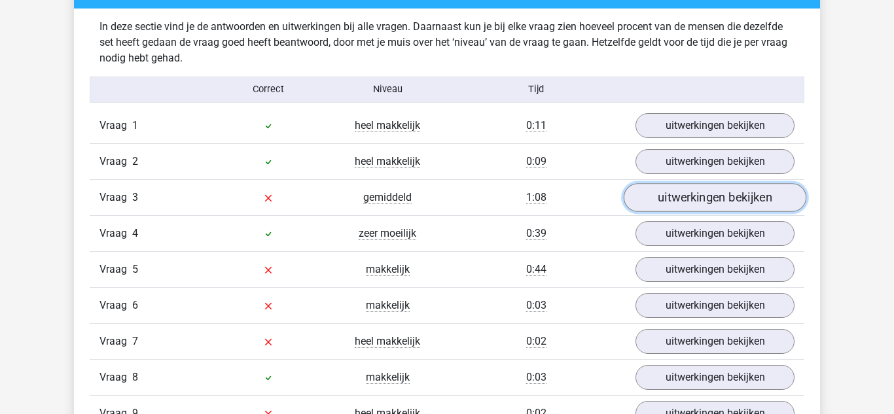
click at [642, 186] on link "uitwerkingen bekijken" at bounding box center [714, 197] width 182 height 29
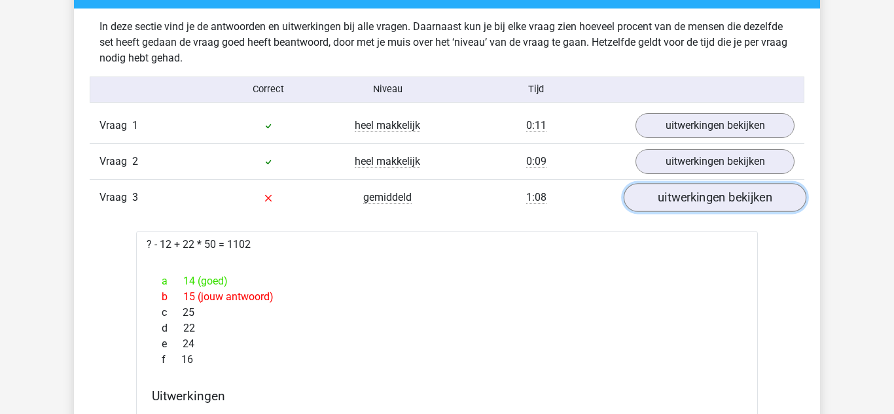
click at [645, 202] on link "uitwerkingen bekijken" at bounding box center [714, 197] width 182 height 29
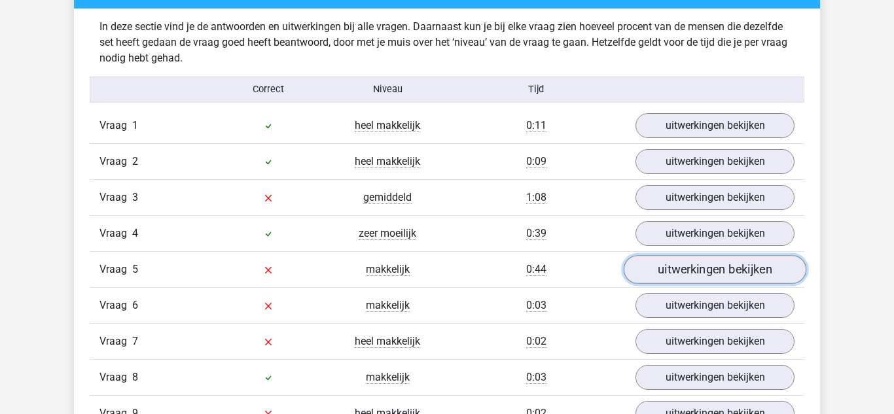
click at [653, 273] on link "uitwerkingen bekijken" at bounding box center [714, 269] width 182 height 29
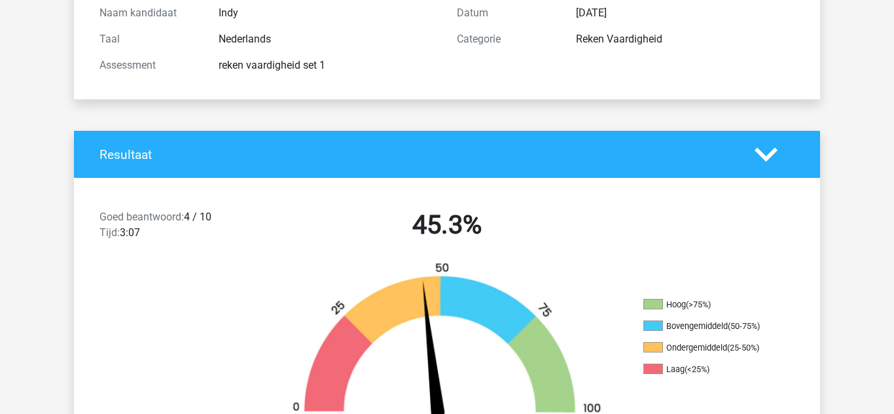
scroll to position [0, 0]
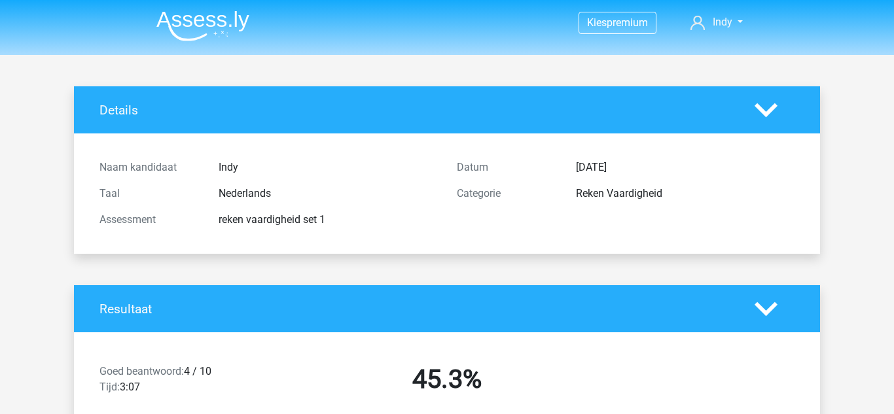
click at [206, 0] on header "Kies premium Indy indyhoeben1@gmail.com" at bounding box center [447, 27] width 894 height 55
click at [217, 33] on img at bounding box center [202, 25] width 93 height 31
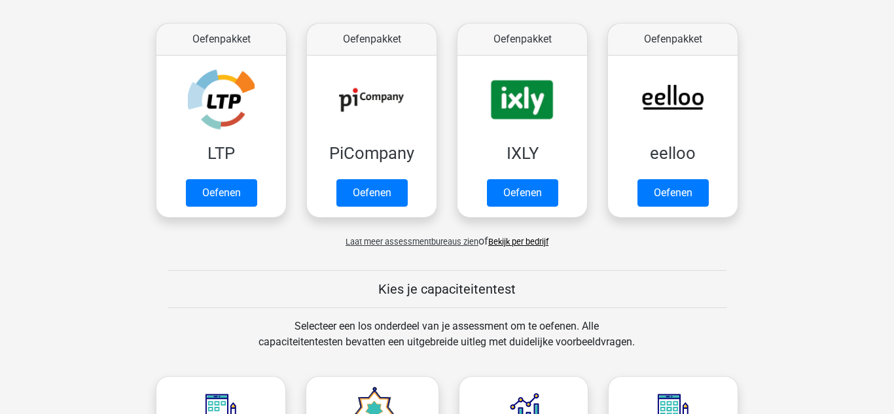
scroll to position [228, 0]
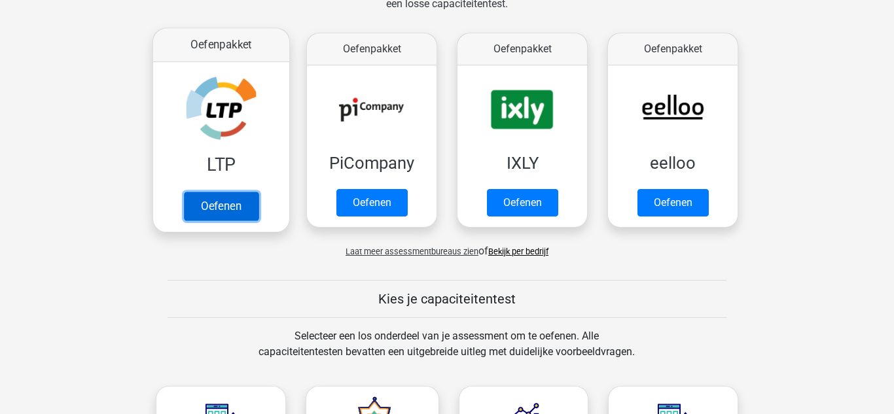
click at [228, 192] on link "Oefenen" at bounding box center [221, 206] width 75 height 29
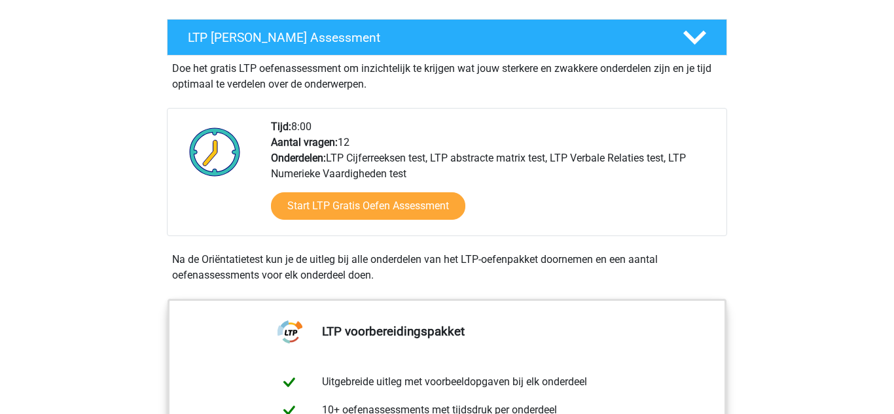
scroll to position [219, 0]
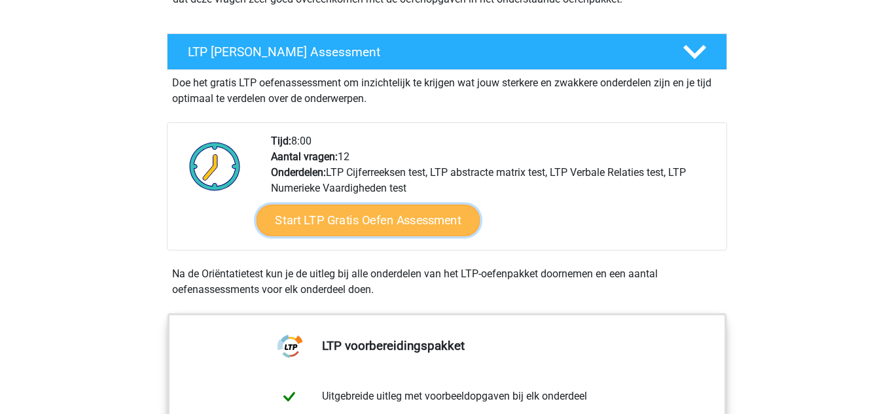
click at [416, 228] on link "Start LTP Gratis Oefen Assessment" at bounding box center [368, 220] width 224 height 31
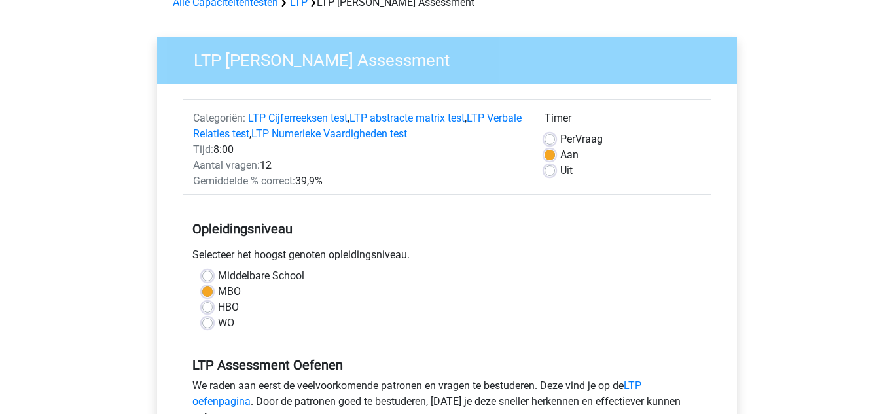
scroll to position [73, 0]
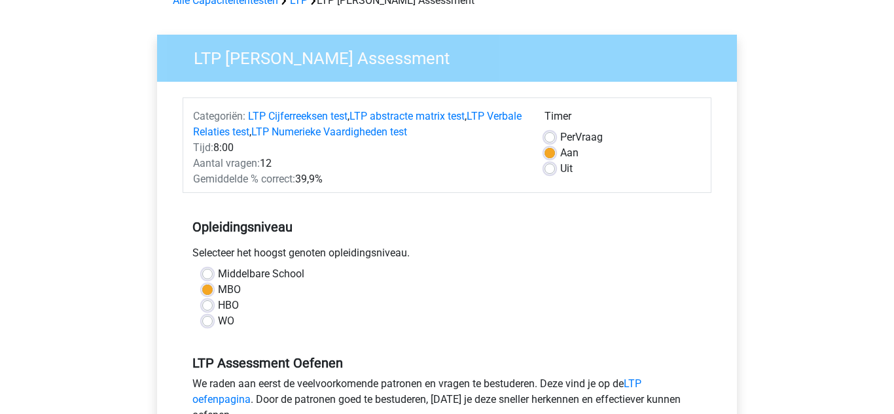
click at [560, 139] on label "Per Vraag" at bounding box center [581, 138] width 43 height 16
click at [552, 139] on input "Per Vraag" at bounding box center [549, 136] width 10 height 13
radio input "true"
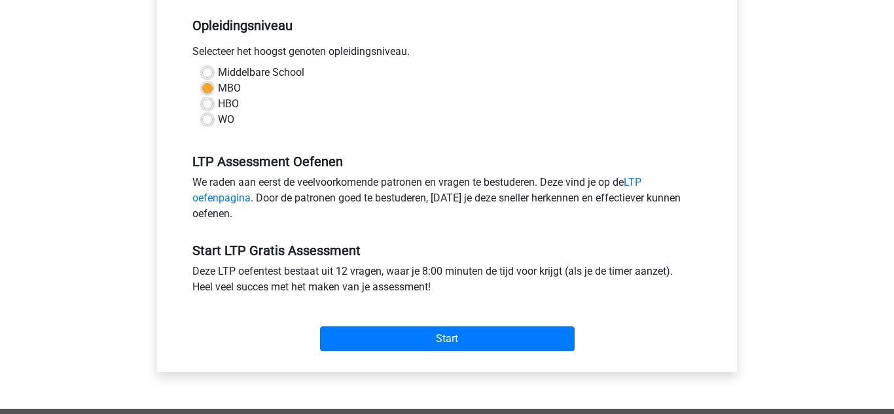
scroll to position [339, 0]
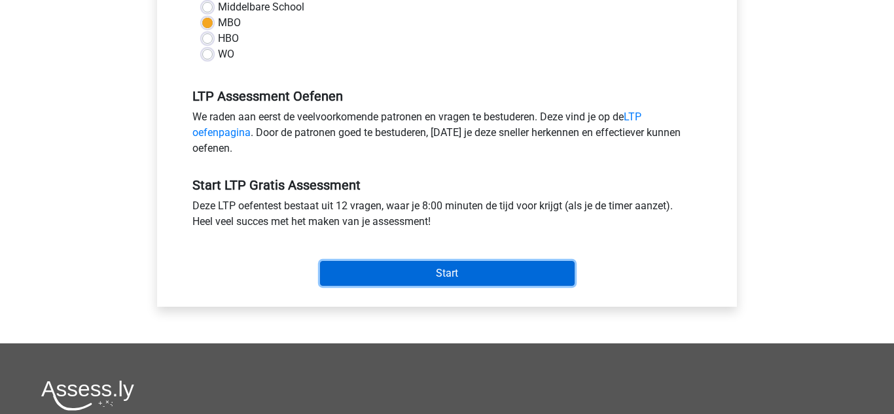
click at [563, 271] on input "Start" at bounding box center [447, 273] width 254 height 25
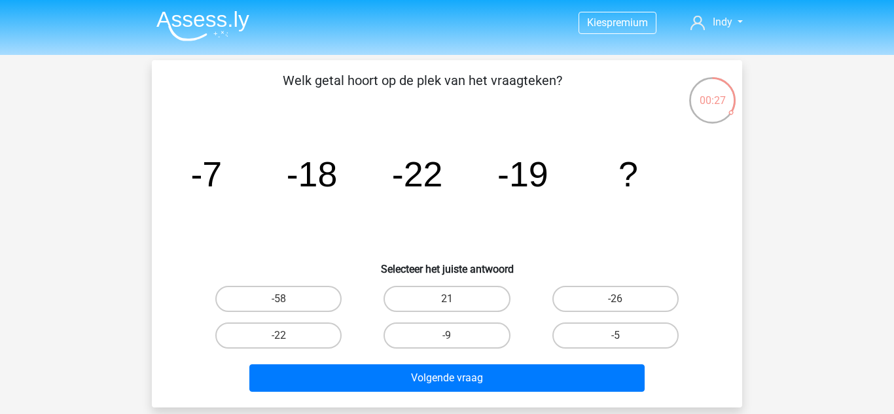
click at [759, 190] on div "Kies premium Indy indyhoeben1@gmail.com" at bounding box center [447, 392] width 894 height 784
click at [456, 309] on label "21" at bounding box center [446, 299] width 126 height 26
click at [455, 307] on input "21" at bounding box center [451, 303] width 9 height 9
radio input "true"
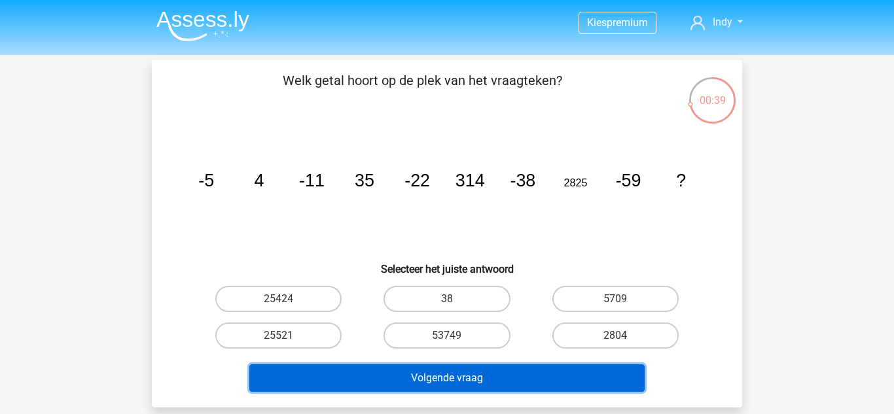
click at [497, 380] on button "Volgende vraag" at bounding box center [447, 377] width 396 height 27
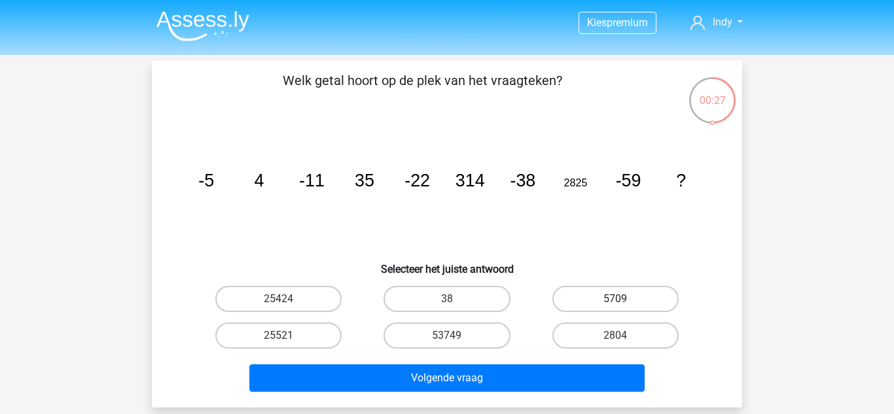
click at [559, 295] on label "5709" at bounding box center [615, 299] width 126 height 26
click at [615, 299] on input "5709" at bounding box center [619, 303] width 9 height 9
radio input "true"
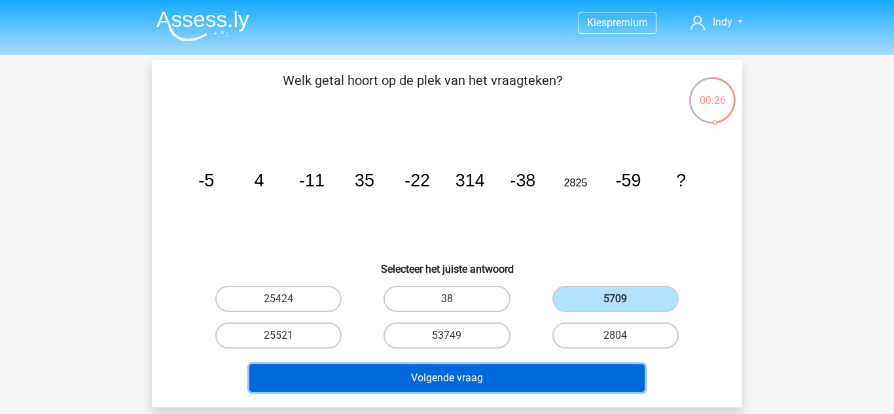
click at [546, 378] on button "Volgende vraag" at bounding box center [447, 377] width 396 height 27
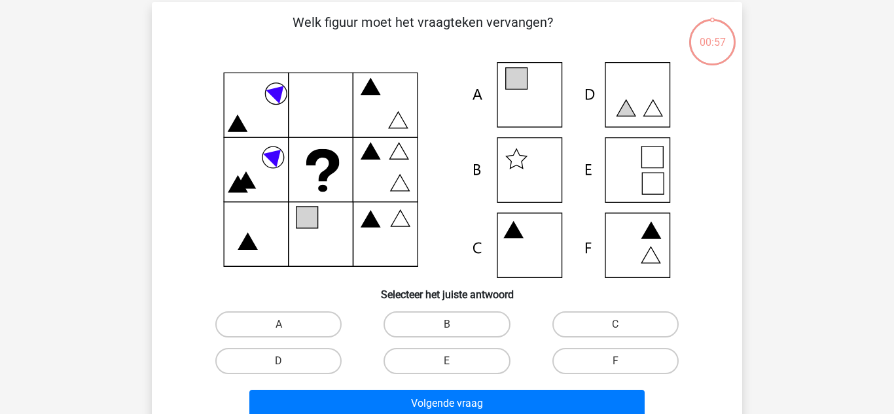
scroll to position [60, 0]
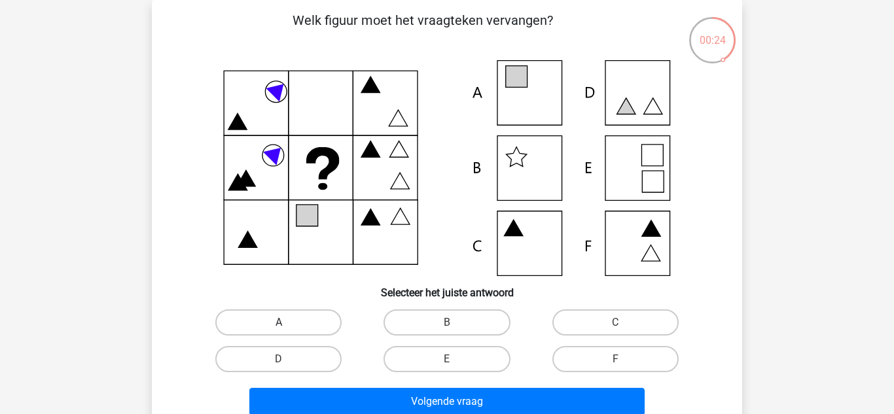
click at [322, 316] on label "A" at bounding box center [278, 322] width 126 height 26
click at [287, 322] on input "A" at bounding box center [283, 326] width 9 height 9
radio input "true"
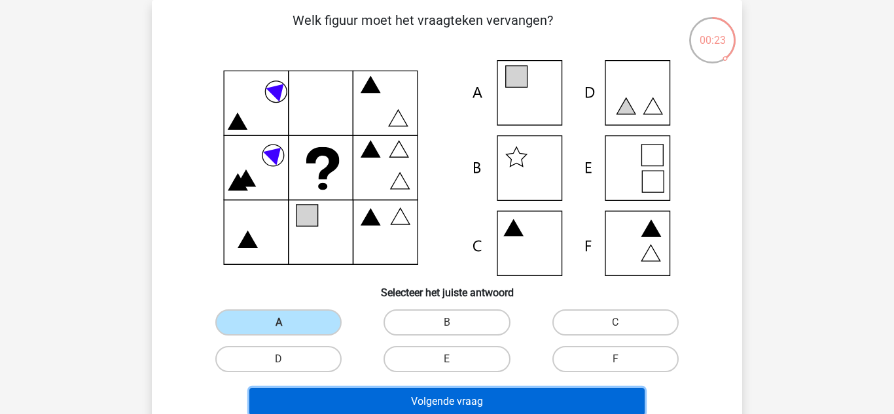
click at [384, 394] on button "Volgende vraag" at bounding box center [447, 401] width 396 height 27
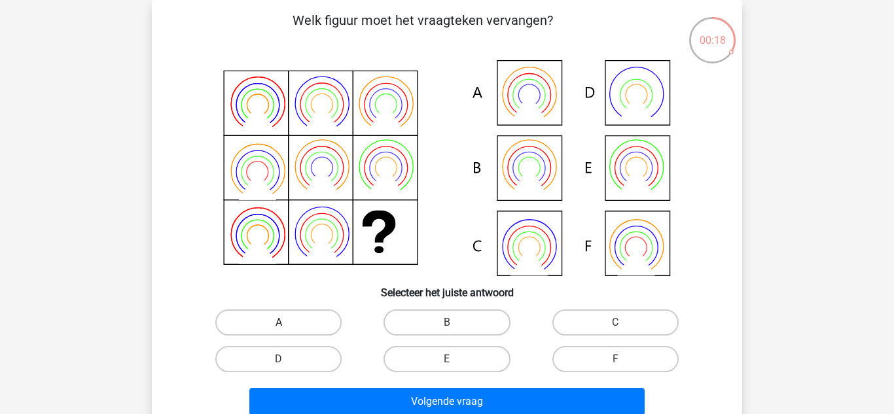
click at [322, 327] on label "A" at bounding box center [278, 322] width 126 height 26
click at [287, 327] on input "A" at bounding box center [283, 326] width 9 height 9
radio input "true"
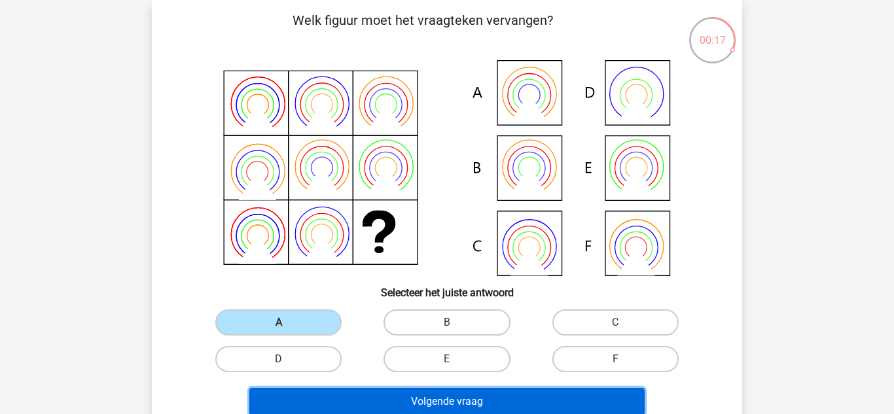
click at [376, 402] on button "Volgende vraag" at bounding box center [447, 401] width 396 height 27
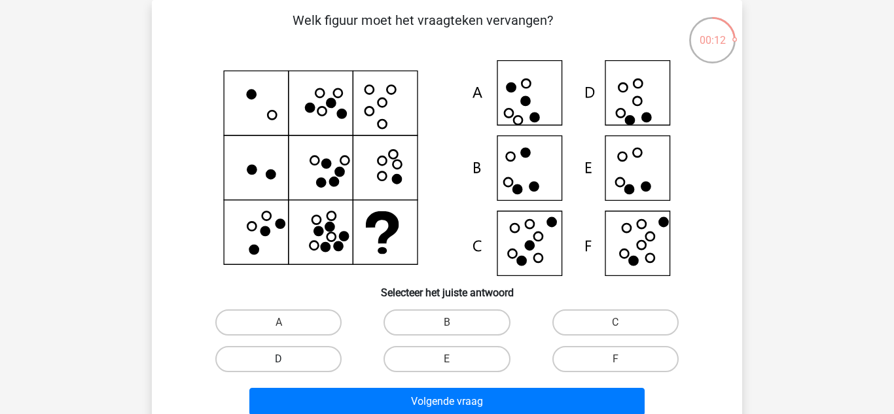
click at [331, 351] on label "D" at bounding box center [278, 359] width 126 height 26
click at [287, 359] on input "D" at bounding box center [283, 363] width 9 height 9
radio input "true"
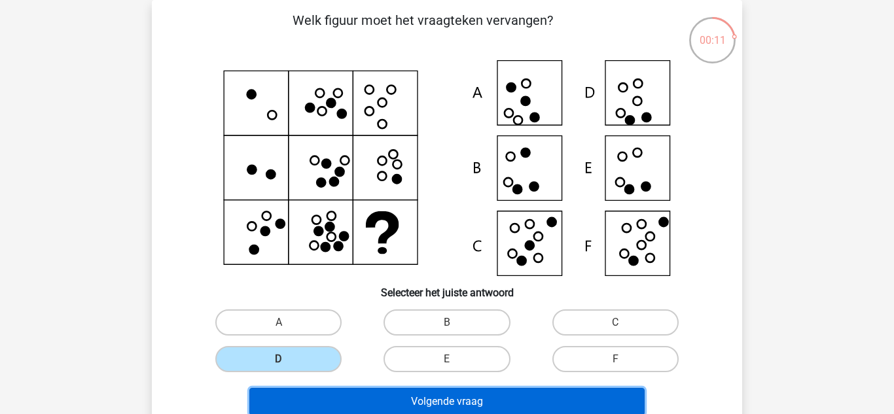
click at [349, 392] on button "Volgende vraag" at bounding box center [447, 401] width 396 height 27
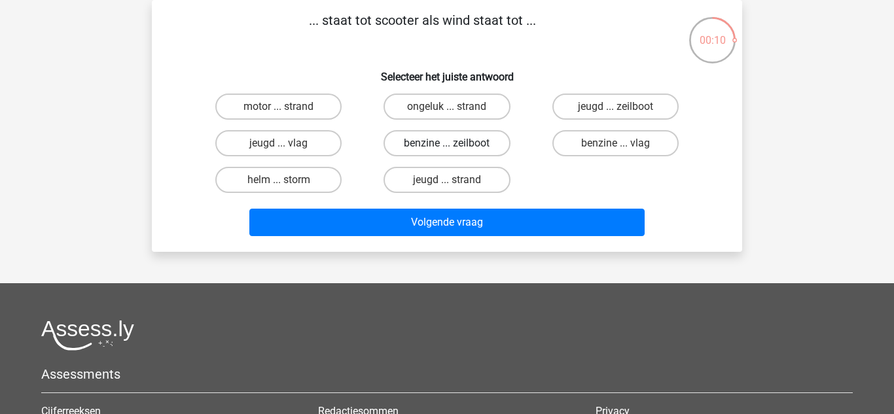
click at [434, 152] on label "benzine ... zeilboot" at bounding box center [446, 143] width 126 height 26
click at [447, 152] on input "benzine ... zeilboot" at bounding box center [451, 147] width 9 height 9
radio input "true"
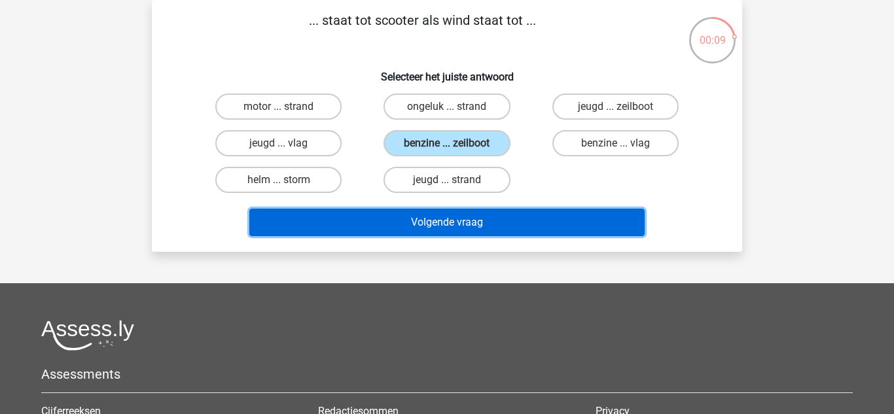
click at [425, 217] on button "Volgende vraag" at bounding box center [447, 222] width 396 height 27
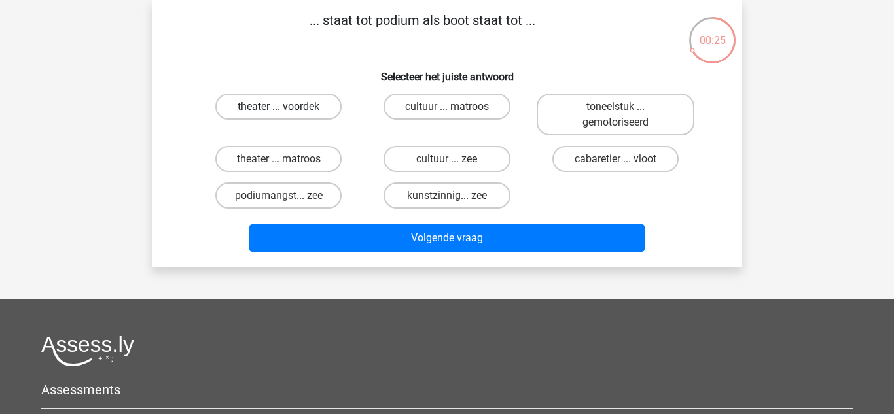
click at [337, 103] on label "theater ... voordek" at bounding box center [278, 107] width 126 height 26
click at [287, 107] on input "theater ... voordek" at bounding box center [283, 111] width 9 height 9
radio input "true"
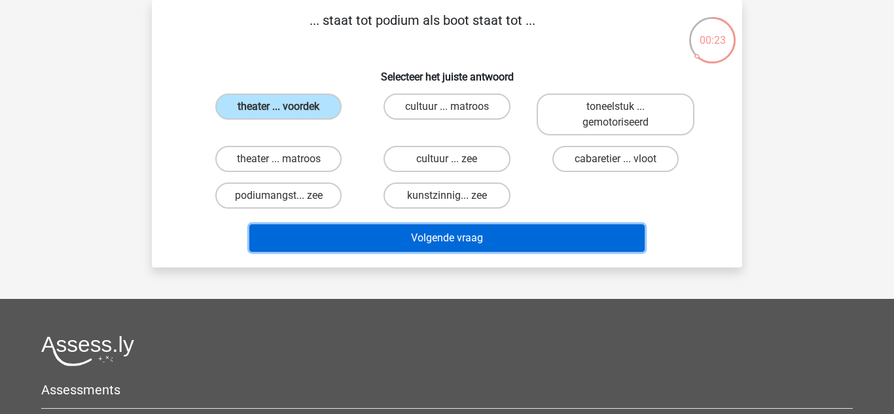
click at [370, 225] on button "Volgende vraag" at bounding box center [447, 237] width 396 height 27
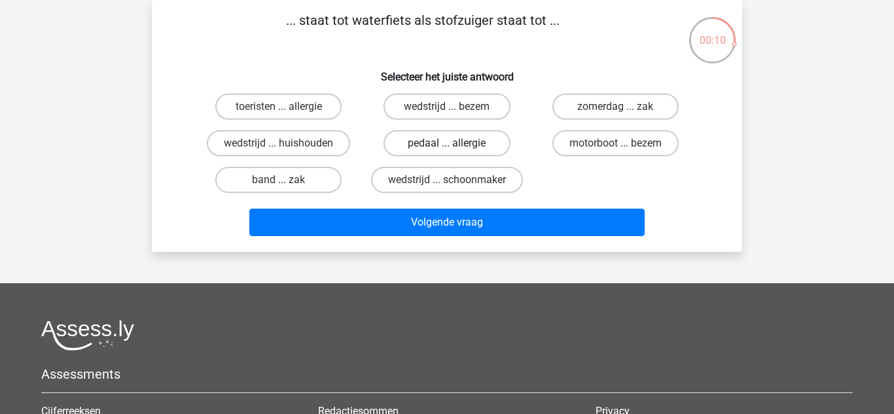
click at [428, 154] on label "pedaal ... allergie" at bounding box center [446, 143] width 126 height 26
click at [447, 152] on input "pedaal ... allergie" at bounding box center [451, 147] width 9 height 9
radio input "true"
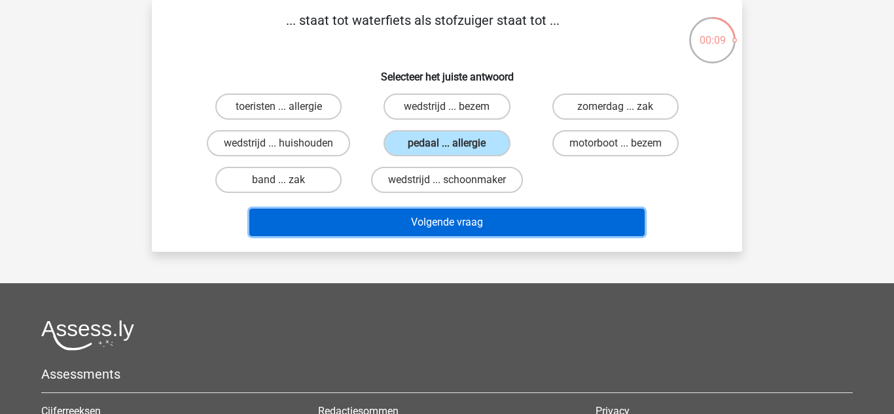
click at [447, 230] on button "Volgende vraag" at bounding box center [447, 222] width 396 height 27
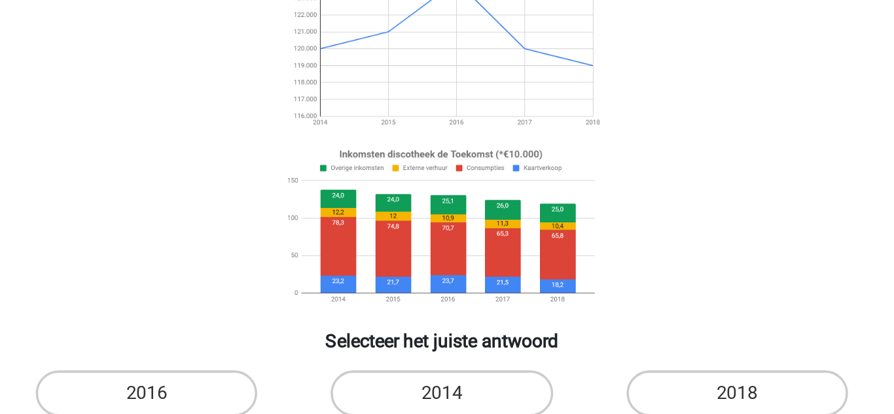
drag, startPoint x: 704, startPoint y: 190, endPoint x: 704, endPoint y: 167, distance: 22.9
click at [704, 167] on html "Kies premium Indy indyhoeben1@gmail.com" at bounding box center [447, 374] width 894 height 868
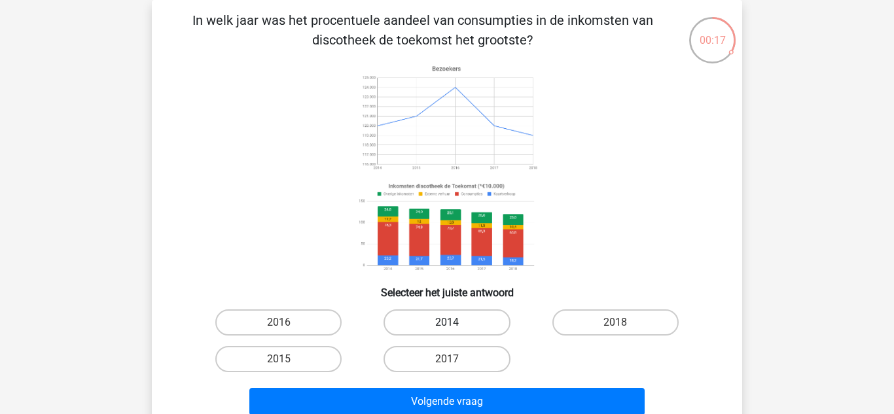
click at [490, 318] on label "2014" at bounding box center [446, 322] width 126 height 26
click at [455, 322] on input "2014" at bounding box center [451, 326] width 9 height 9
radio input "true"
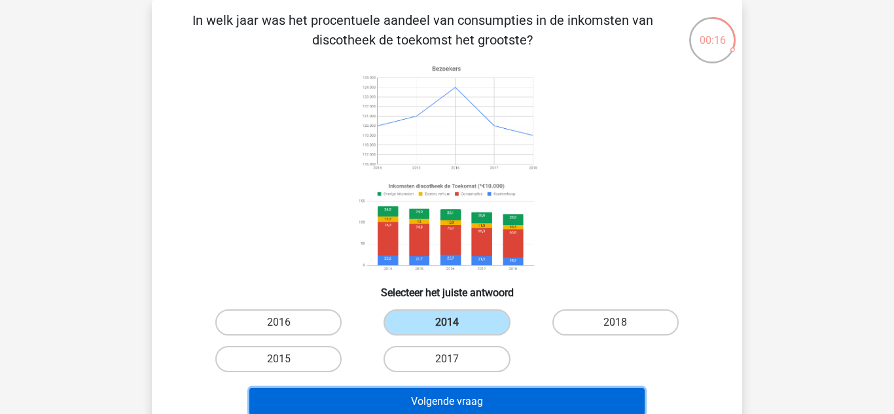
click at [504, 398] on button "Volgende vraag" at bounding box center [447, 401] width 396 height 27
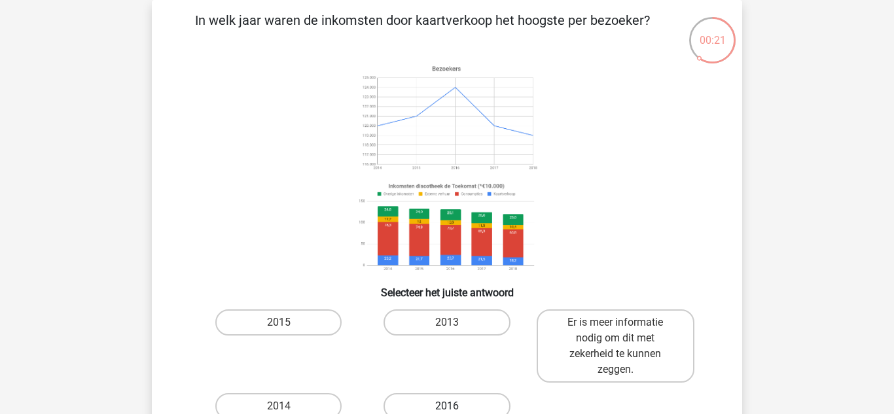
click at [461, 397] on label "2016" at bounding box center [446, 406] width 126 height 26
click at [455, 406] on input "2016" at bounding box center [451, 410] width 9 height 9
radio input "true"
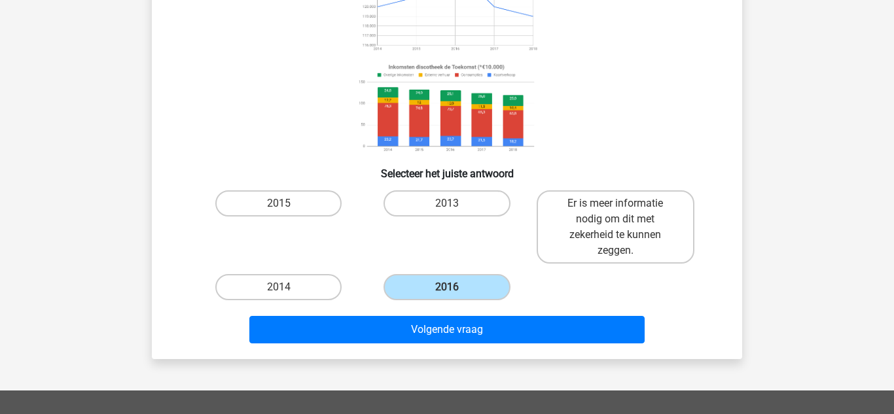
scroll to position [191, 0]
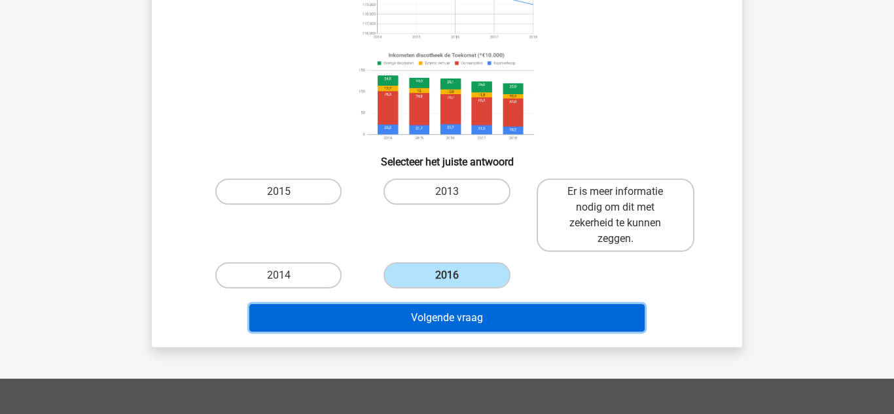
click at [636, 308] on button "Volgende vraag" at bounding box center [447, 317] width 396 height 27
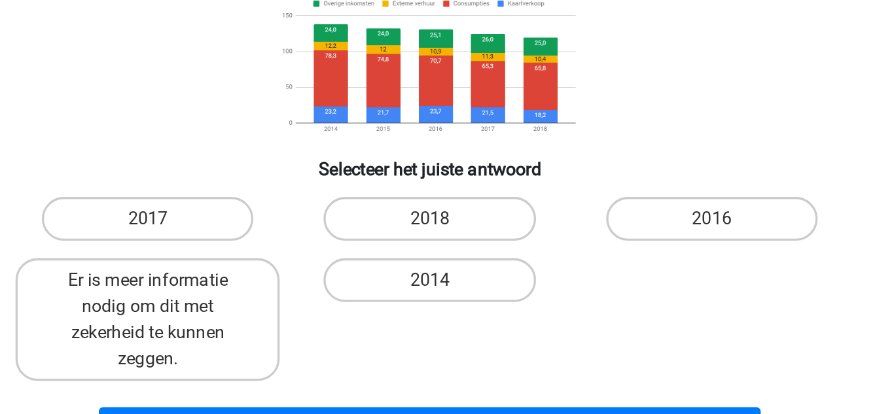
scroll to position [90, 0]
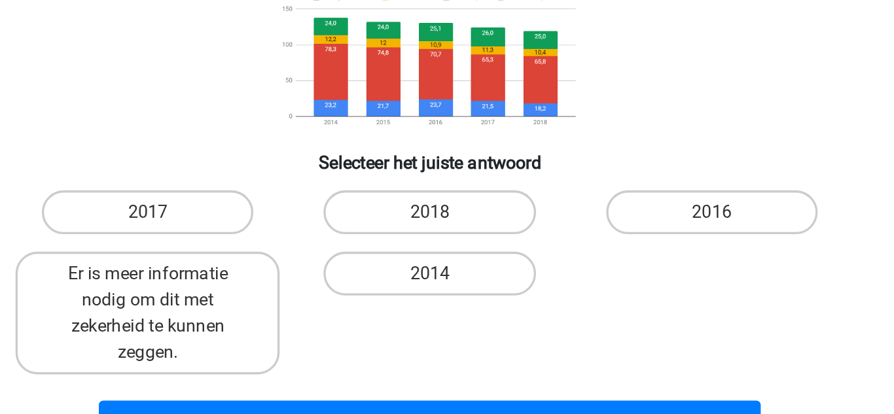
click at [453, 336] on input "2014" at bounding box center [451, 334] width 9 height 9
radio input "true"
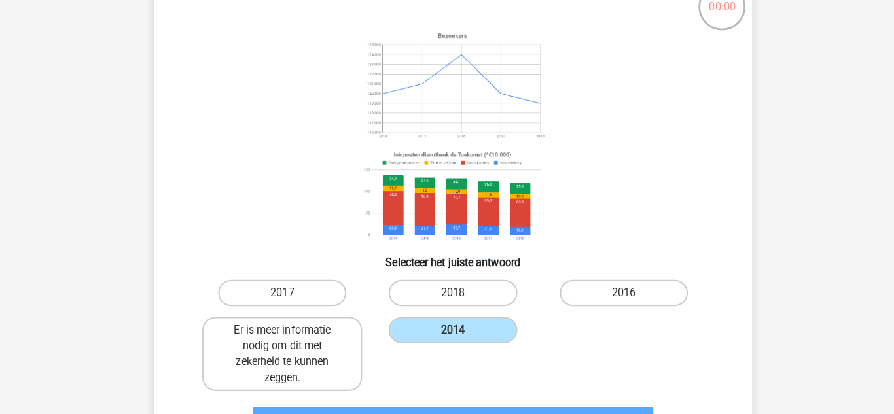
scroll to position [88, 0]
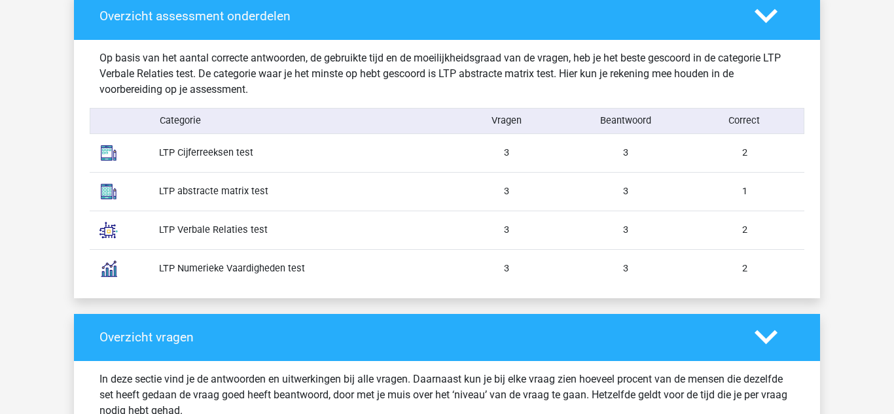
scroll to position [1052, 0]
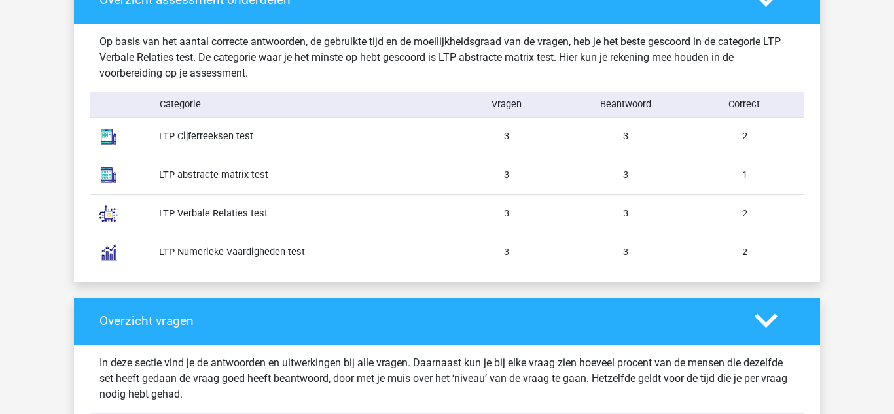
click at [627, 147] on div "LTP Cijferreeksen test 3 3 2" at bounding box center [447, 137] width 714 height 38
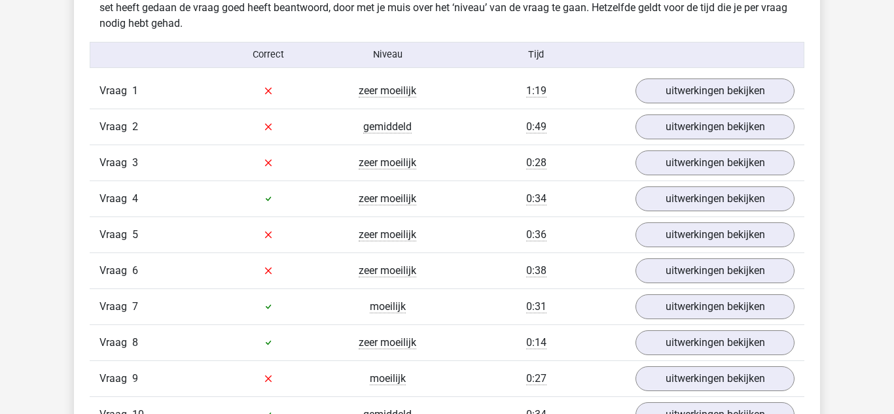
scroll to position [1429, 0]
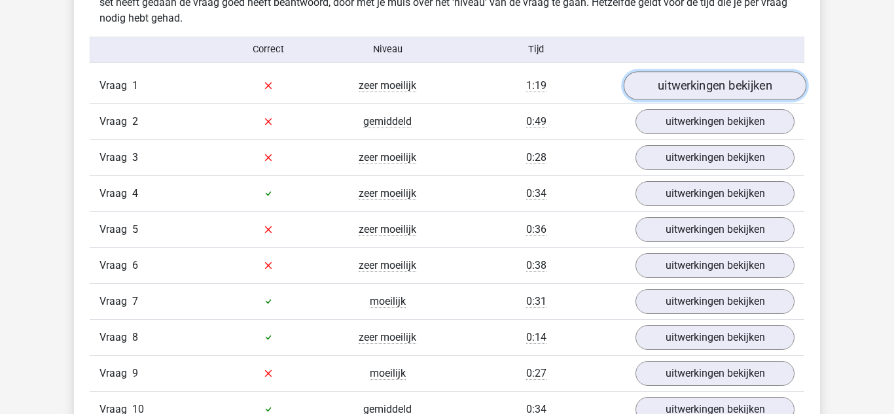
click at [676, 78] on link "uitwerkingen bekijken" at bounding box center [714, 85] width 182 height 29
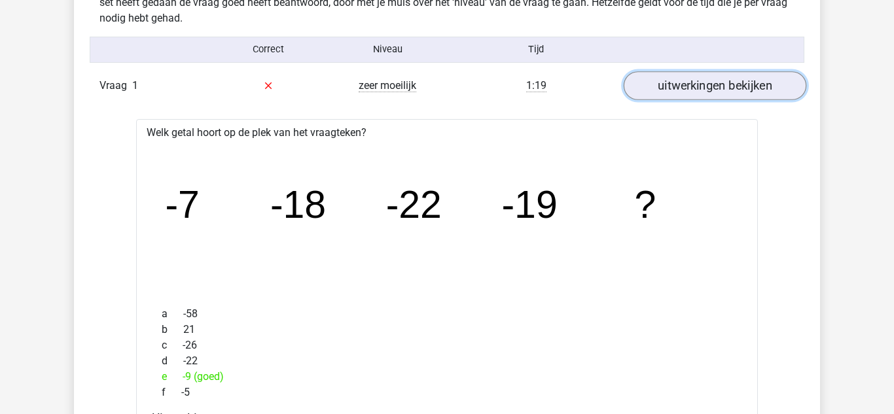
click at [676, 78] on link "uitwerkingen bekijken" at bounding box center [714, 85] width 182 height 29
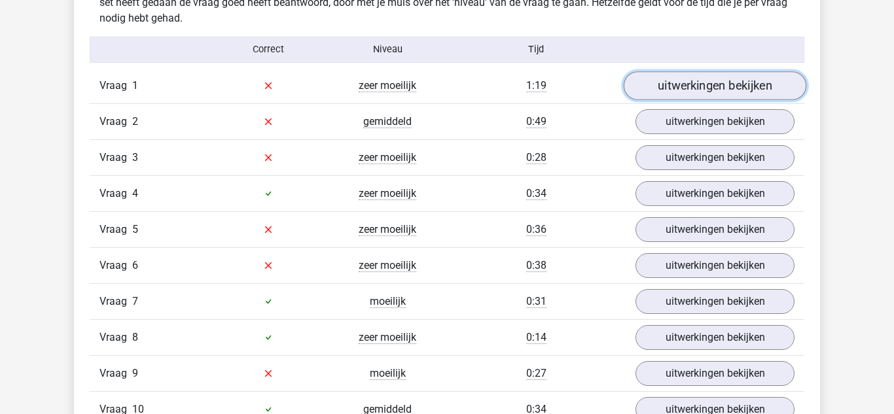
click at [676, 78] on link "uitwerkingen bekijken" at bounding box center [714, 85] width 182 height 29
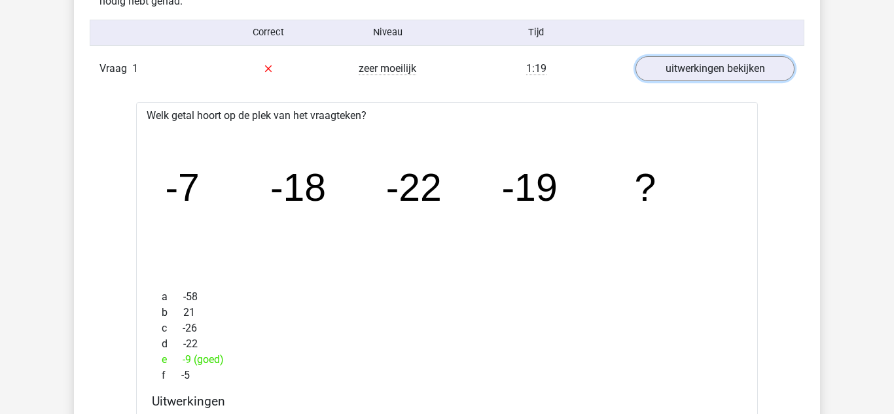
scroll to position [1351, 0]
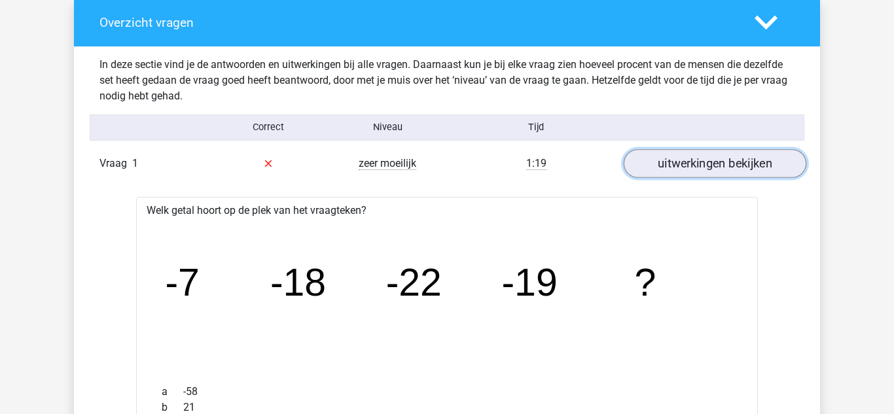
click at [780, 169] on link "uitwerkingen bekijken" at bounding box center [714, 163] width 182 height 29
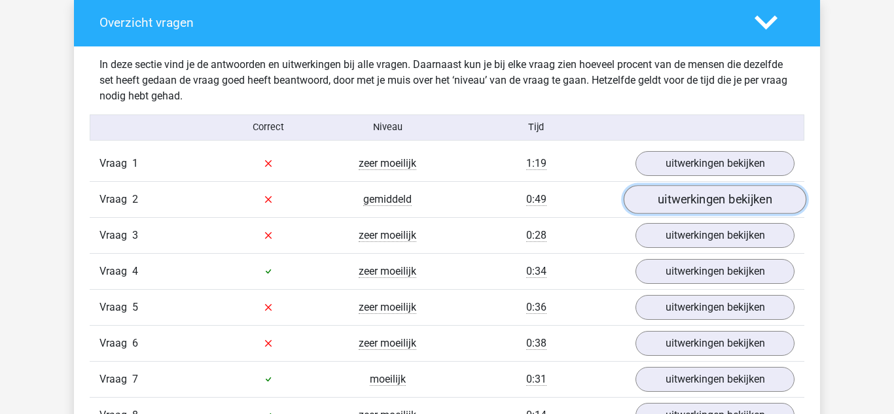
click at [697, 211] on link "uitwerkingen bekijken" at bounding box center [714, 199] width 182 height 29
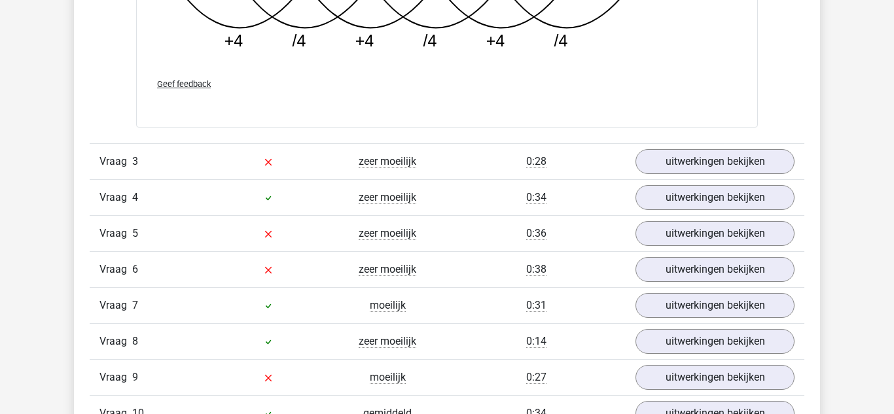
scroll to position [2090, 0]
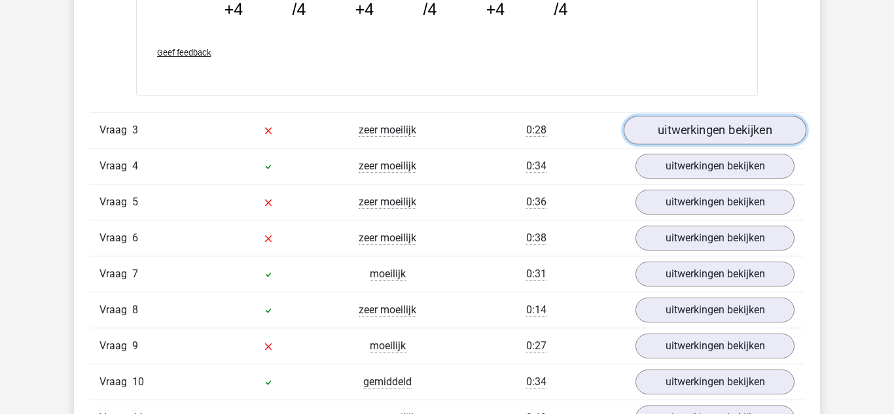
click at [692, 139] on link "uitwerkingen bekijken" at bounding box center [714, 130] width 182 height 29
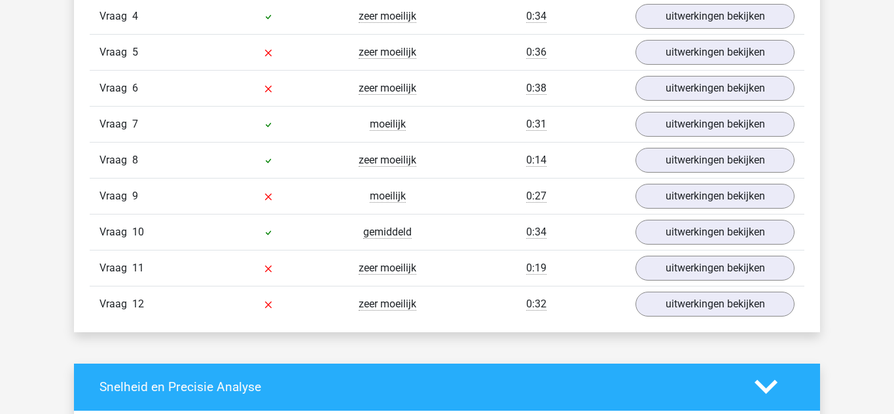
scroll to position [2976, 0]
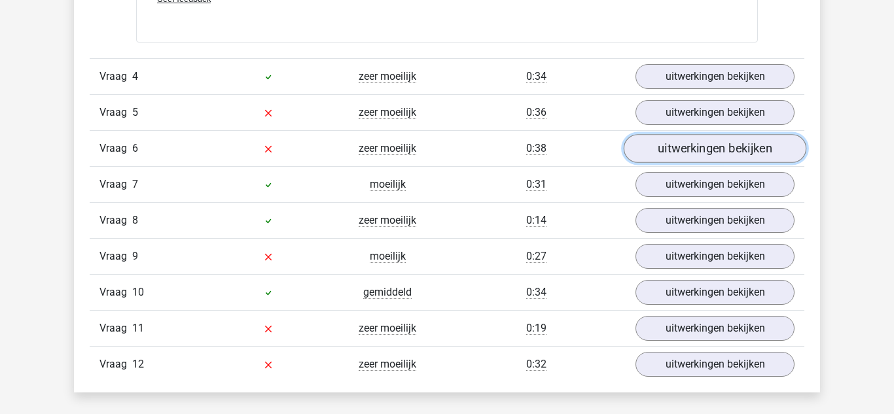
click at [652, 140] on link "uitwerkingen bekijken" at bounding box center [714, 148] width 182 height 29
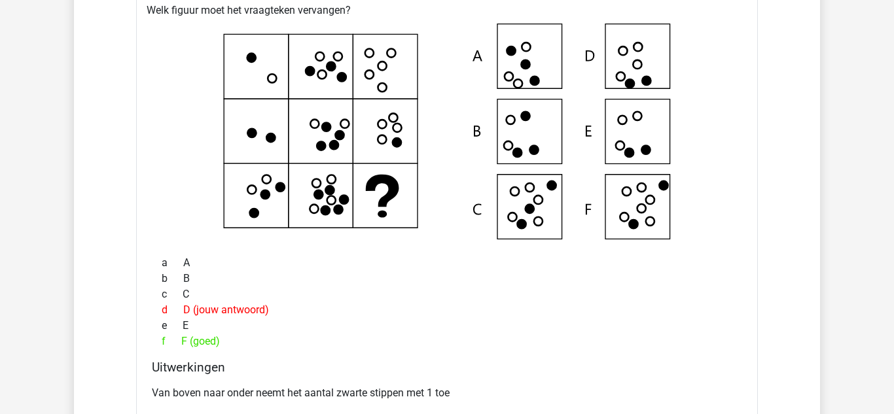
scroll to position [2952, 0]
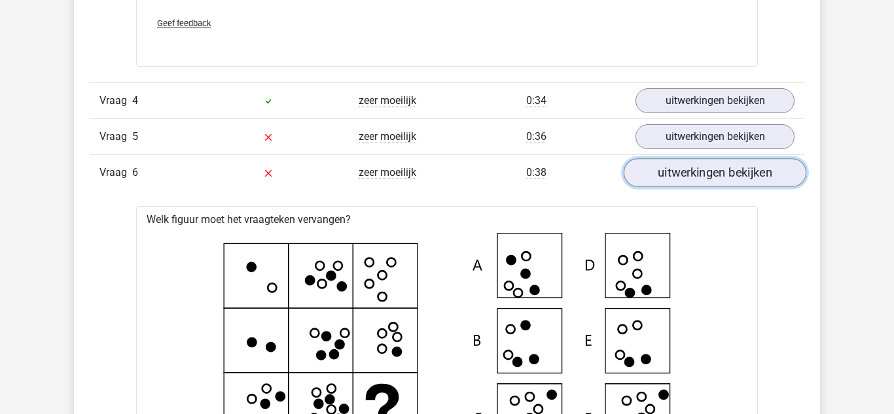
click at [716, 171] on link "uitwerkingen bekijken" at bounding box center [714, 172] width 182 height 29
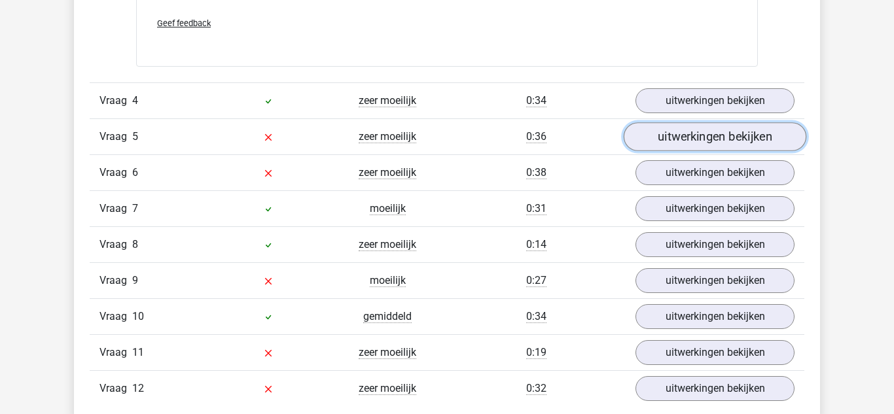
click at [721, 145] on link "uitwerkingen bekijken" at bounding box center [714, 136] width 182 height 29
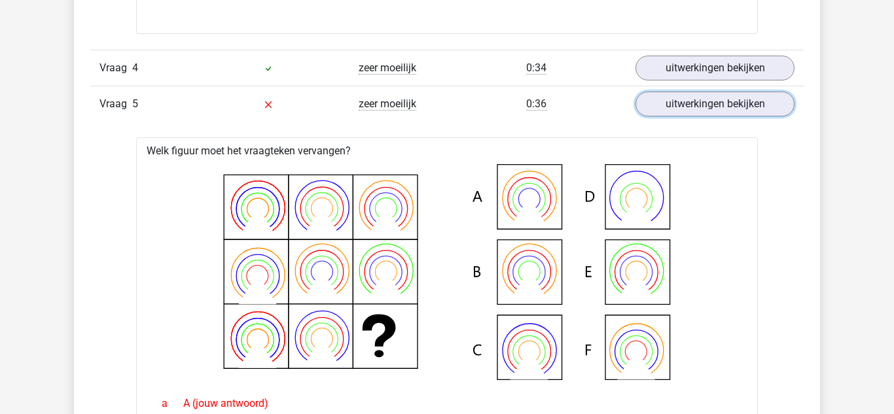
scroll to position [3065, 0]
